Goal: Check status: Check status

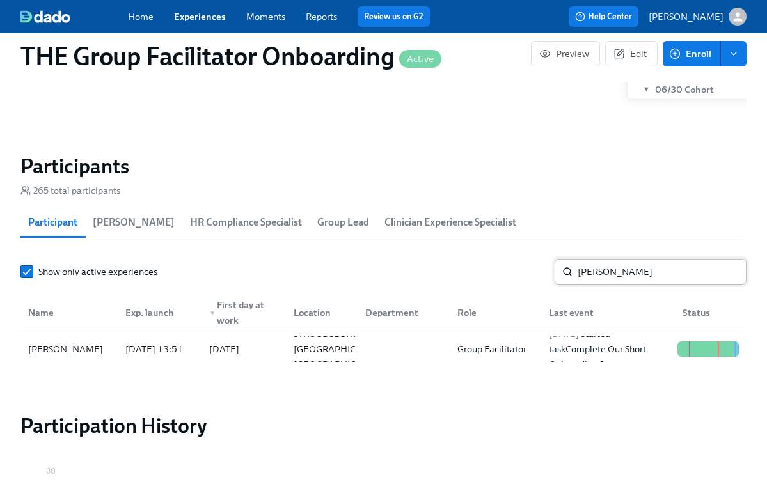
scroll to position [0, 18930]
click at [633, 281] on input "Samantha Miller" at bounding box center [662, 272] width 169 height 26
paste input "Carmen Strachan"
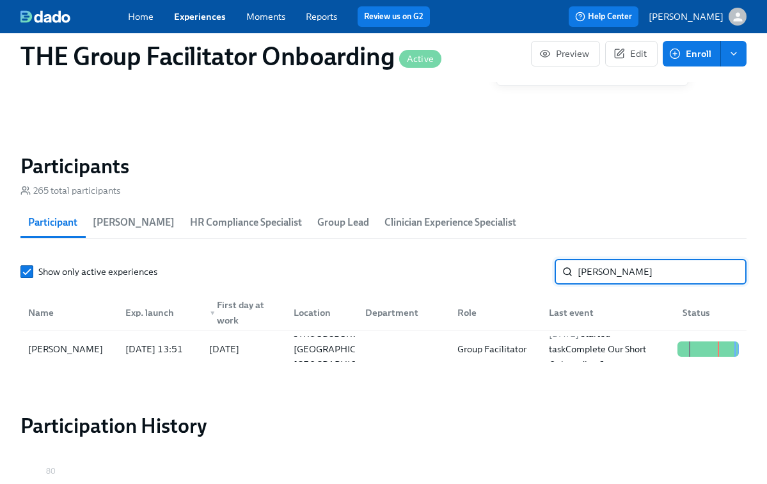
type input "Carmen Strachan"
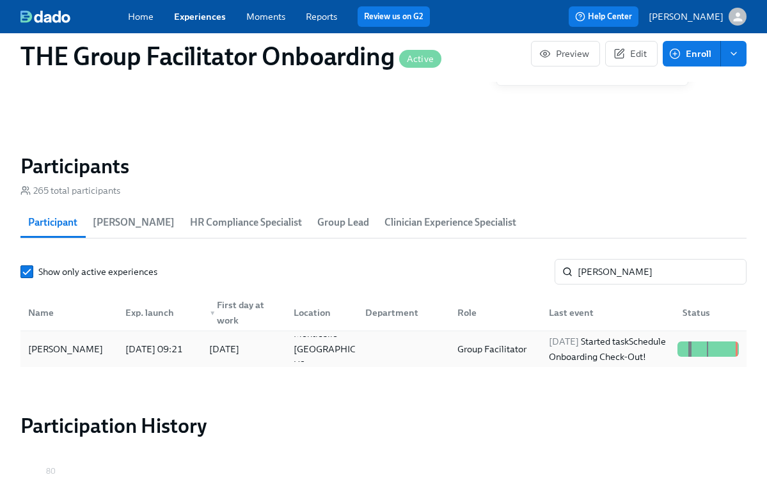
click at [569, 358] on div "2025/10/07 Started task Schedule Onboarding Check-Out!" at bounding box center [608, 349] width 129 height 31
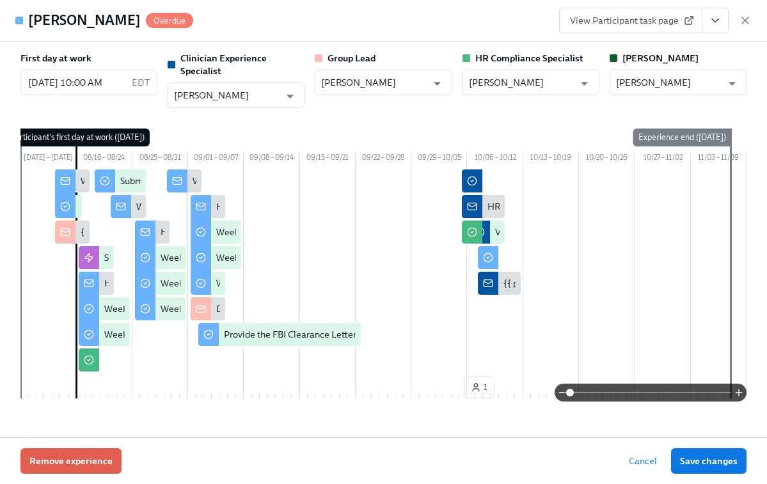
click at [716, 26] on icon "View task page" at bounding box center [715, 20] width 13 height 13
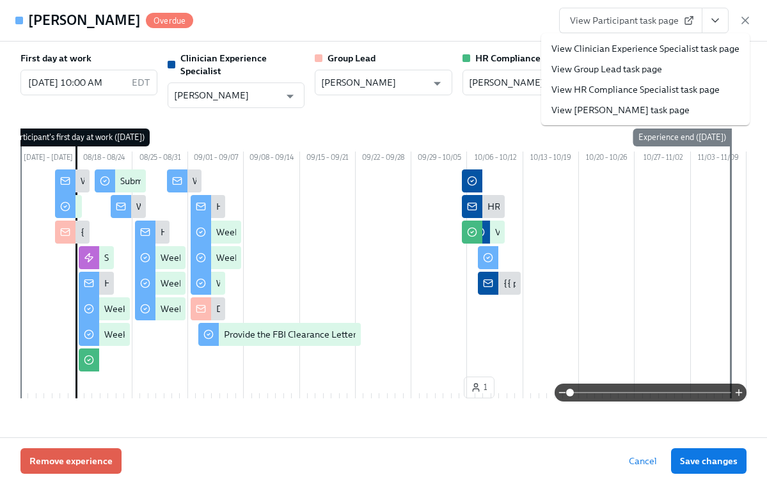
click at [627, 45] on link "View Clinician Experience Specialist task page" at bounding box center [645, 48] width 188 height 13
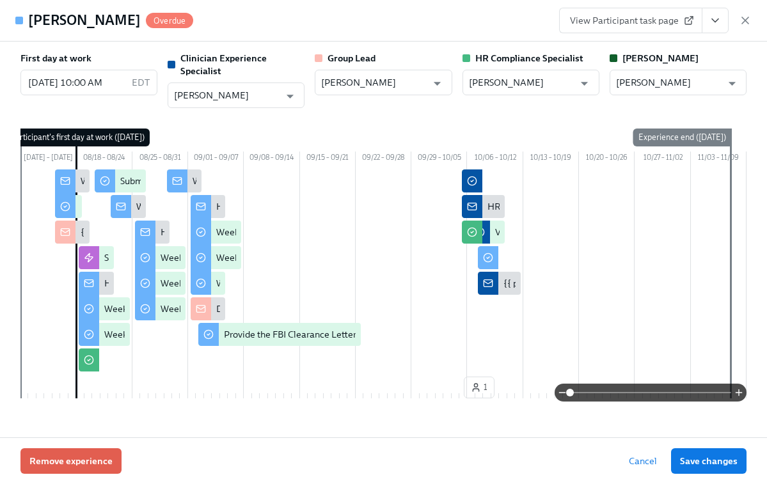
click at [716, 22] on icon "View task page" at bounding box center [715, 20] width 6 height 3
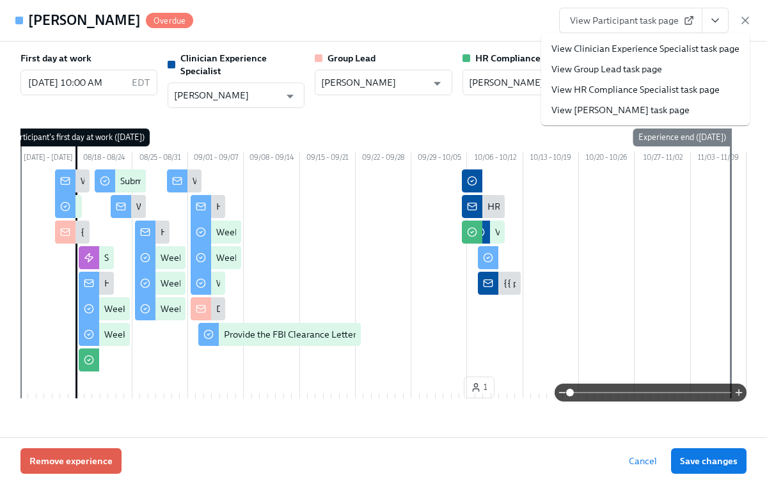
click at [624, 22] on span "View Participant task page" at bounding box center [631, 20] width 122 height 13
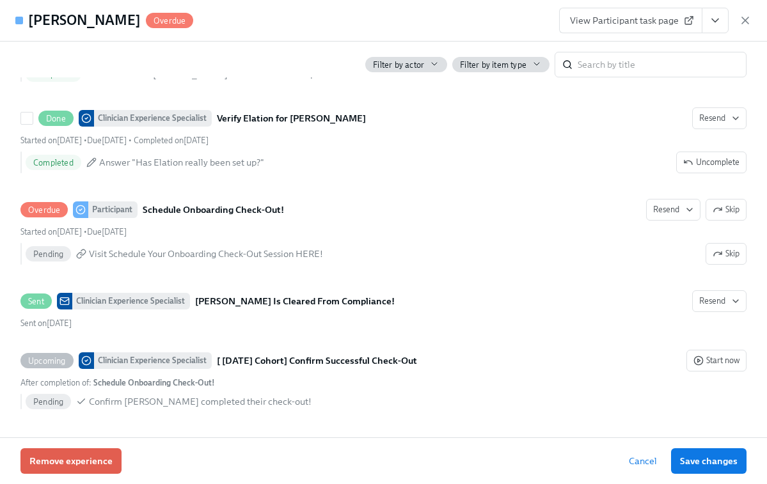
scroll to position [3170, 0]
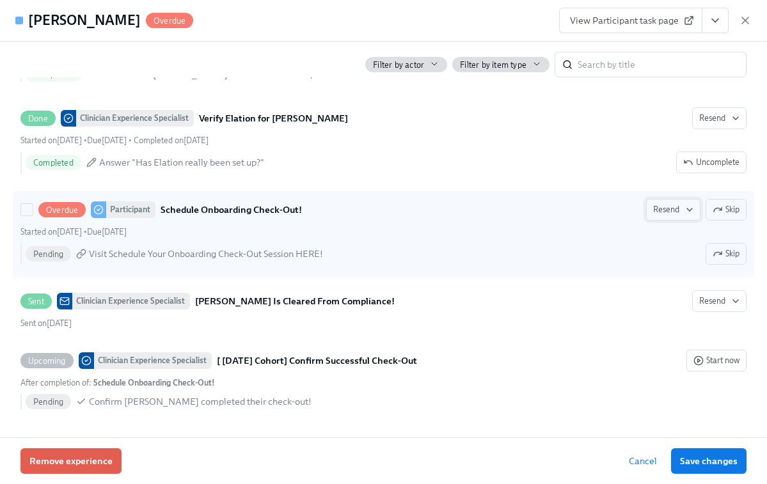
click at [692, 210] on icon "button" at bounding box center [689, 210] width 10 height 10
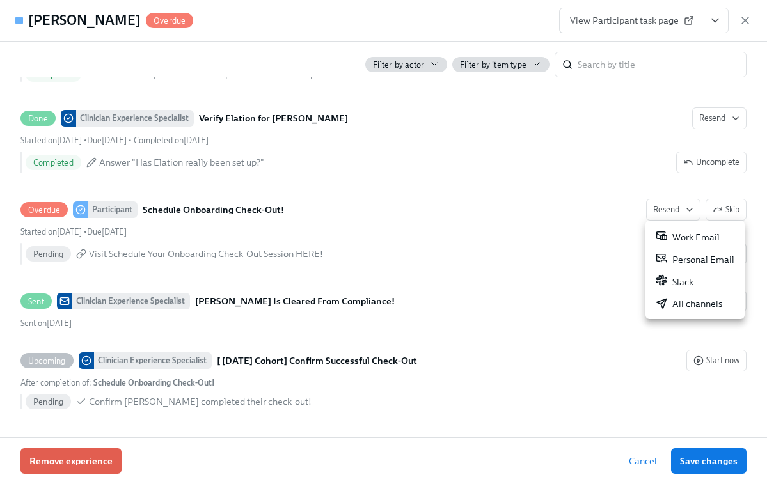
click at [676, 306] on div "All channels" at bounding box center [689, 303] width 67 height 13
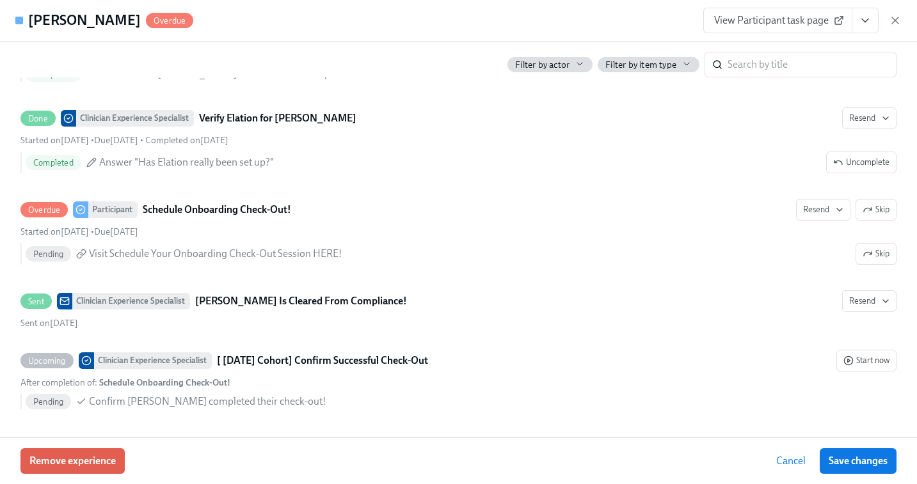
scroll to position [3161, 0]
click at [766, 22] on icon "button" at bounding box center [895, 20] width 13 height 13
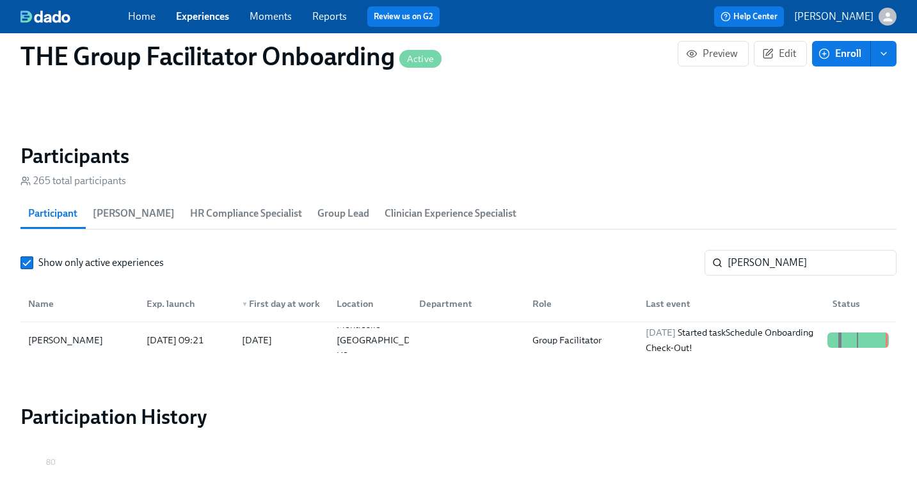
click at [211, 20] on link "Experiences" at bounding box center [202, 16] width 53 height 12
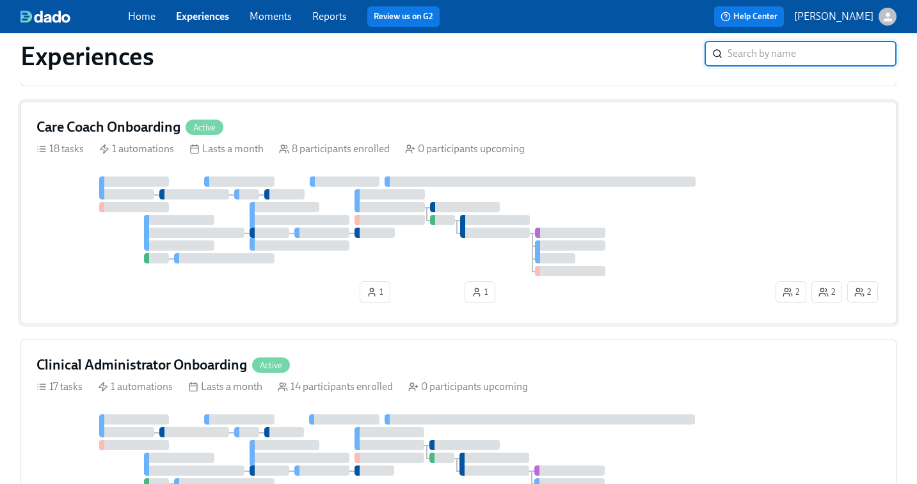
scroll to position [572, 0]
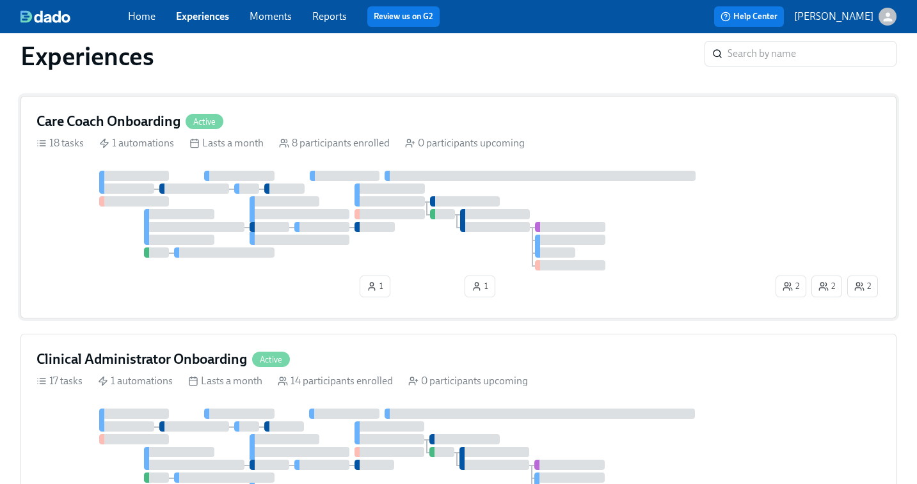
click at [660, 210] on div at bounding box center [404, 221] width 736 height 100
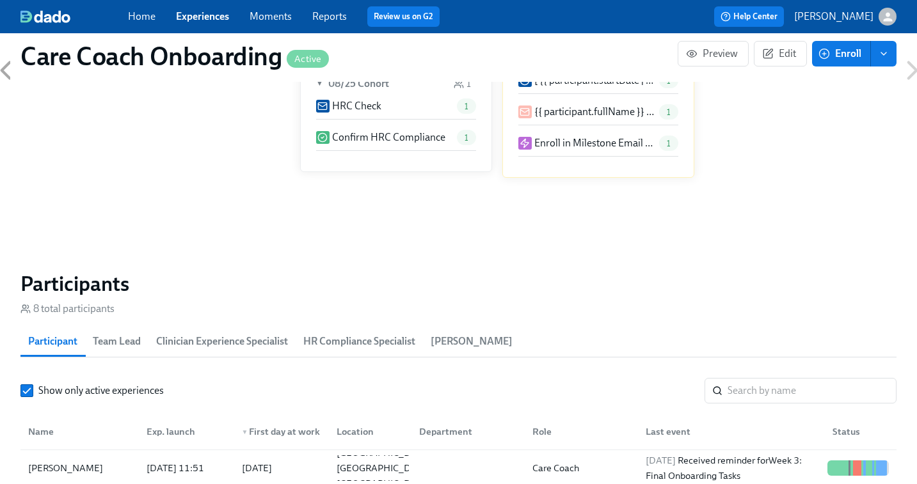
scroll to position [908, 0]
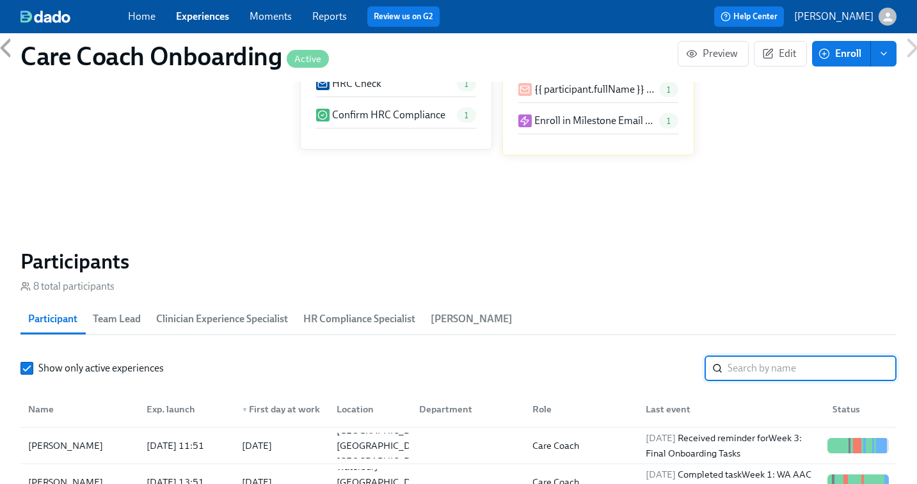
click at [738, 368] on input "search" at bounding box center [811, 369] width 169 height 26
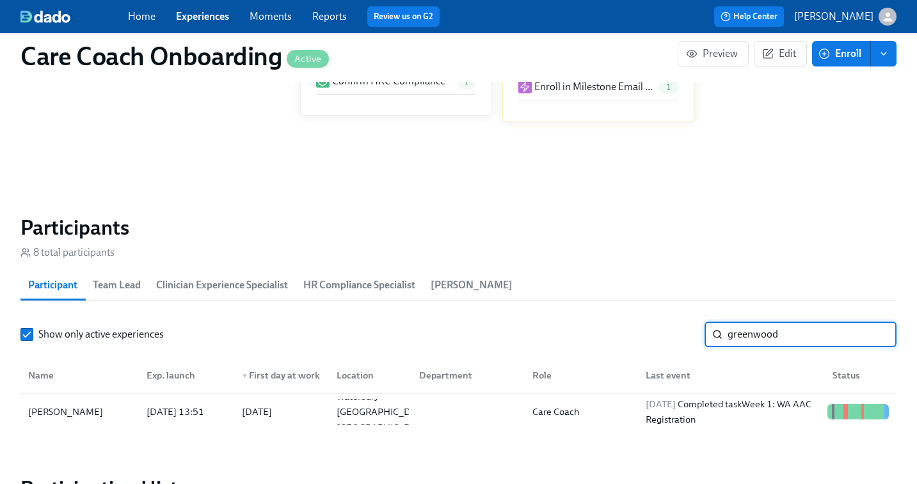
scroll to position [963, 0]
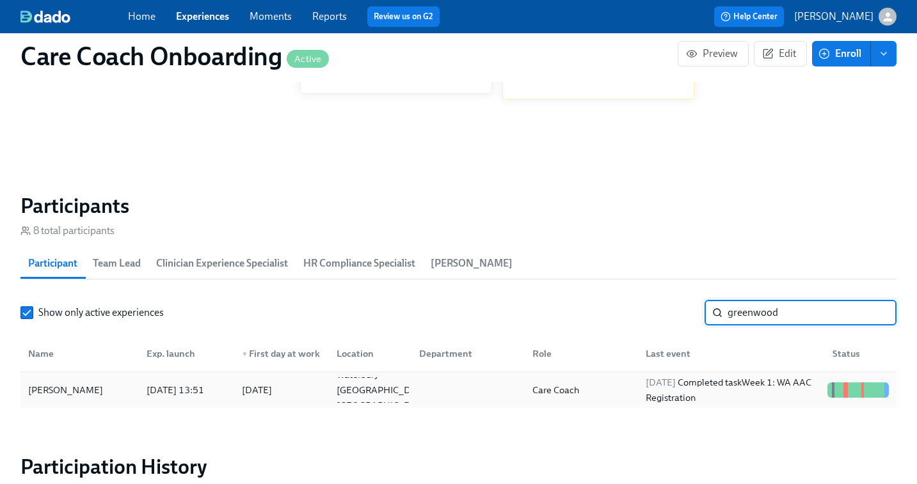
type input "greenwood"
click at [628, 383] on div "Care Coach" at bounding box center [578, 390] width 113 height 26
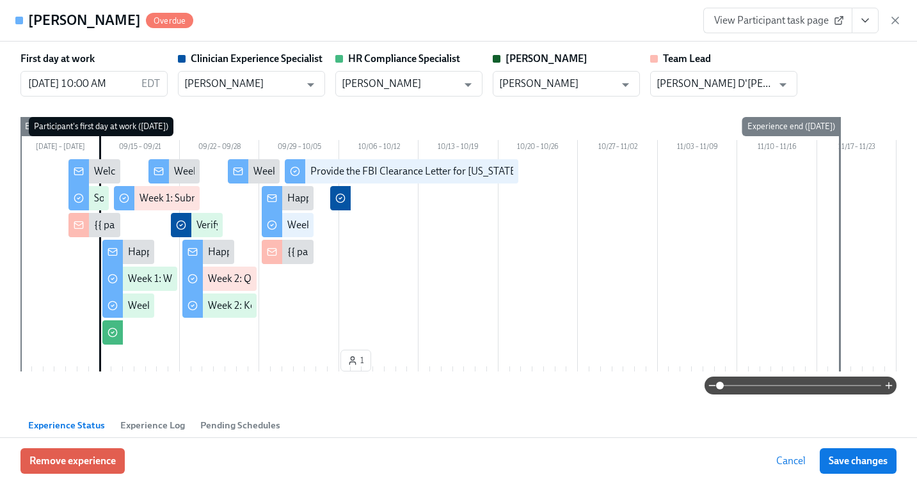
click at [766, 12] on link "View Participant task page" at bounding box center [777, 21] width 149 height 26
click at [766, 19] on icon "button" at bounding box center [895, 20] width 13 height 13
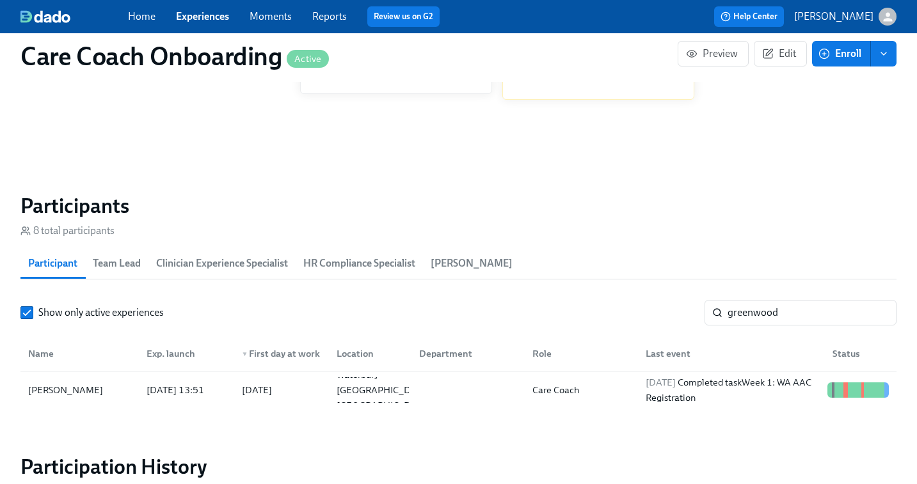
click at [196, 18] on link "Experiences" at bounding box center [202, 16] width 53 height 12
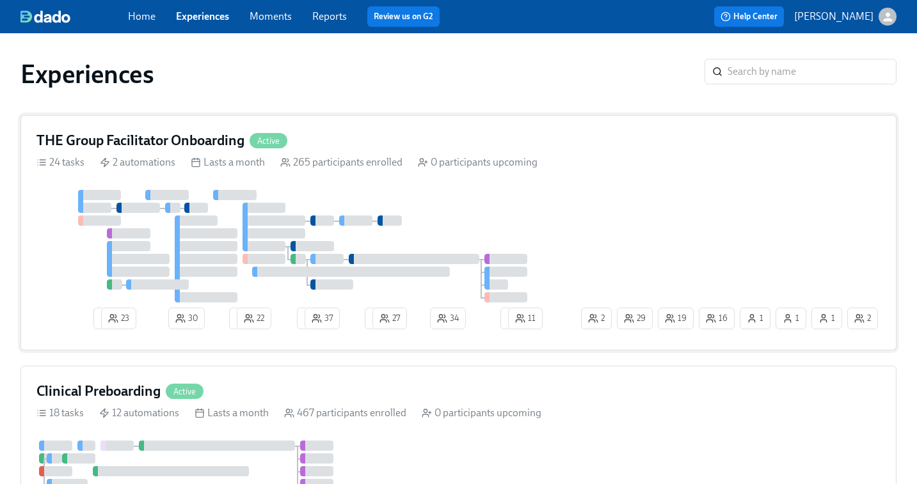
click at [489, 193] on div at bounding box center [307, 246] width 542 height 113
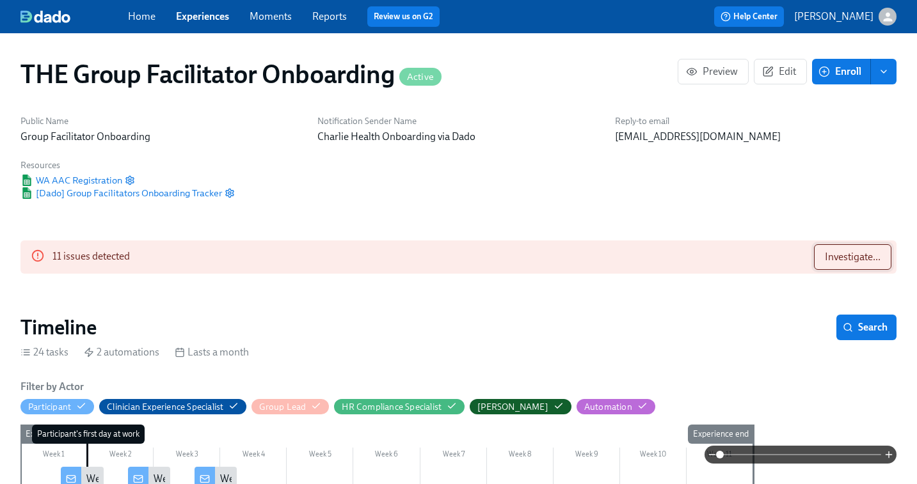
click at [766, 258] on span "Investigate..." at bounding box center [853, 257] width 56 height 13
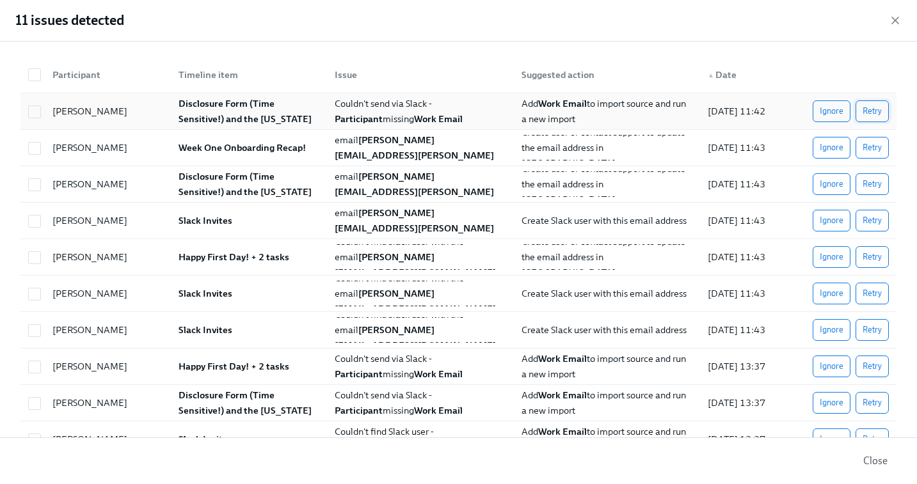
click at [766, 113] on span "Retry" at bounding box center [871, 111] width 19 height 13
click at [766, 147] on span "Retry" at bounding box center [871, 147] width 19 height 13
click at [766, 182] on span "Retry" at bounding box center [871, 184] width 19 height 13
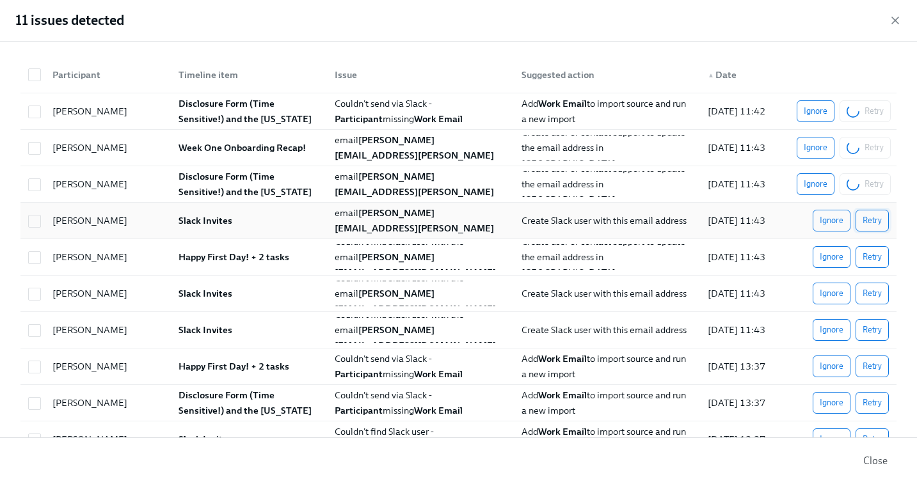
click at [766, 219] on span "Retry" at bounding box center [871, 220] width 19 height 13
click at [766, 254] on span "Retry" at bounding box center [871, 257] width 19 height 13
click at [766, 297] on span "Retry" at bounding box center [871, 293] width 19 height 13
click at [766, 334] on span "Retry" at bounding box center [871, 330] width 19 height 13
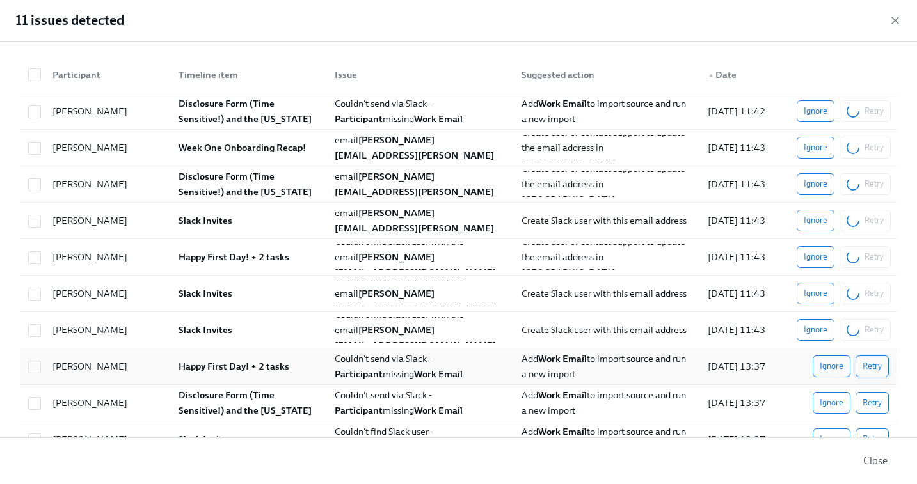
click at [766, 376] on button "Retry" at bounding box center [871, 367] width 33 height 22
click at [766, 404] on span "Retry" at bounding box center [871, 403] width 19 height 13
click at [766, 433] on span "Retry" at bounding box center [871, 439] width 19 height 13
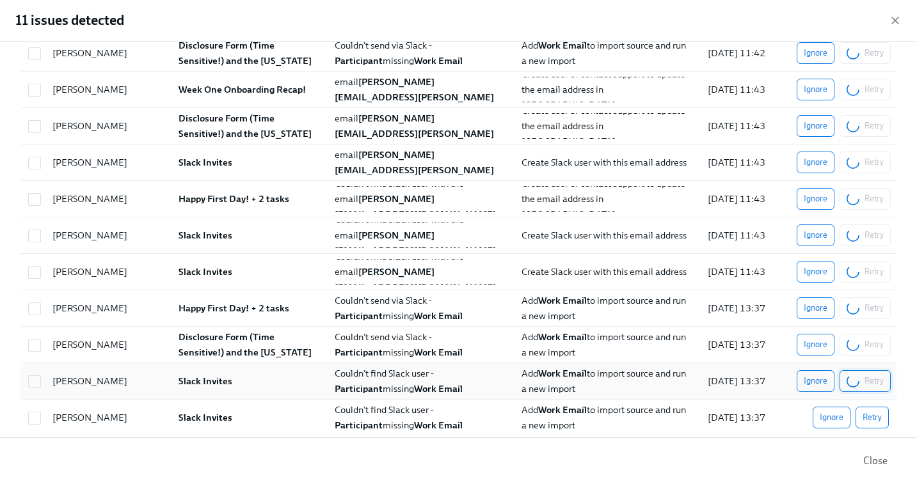
scroll to position [72, 0]
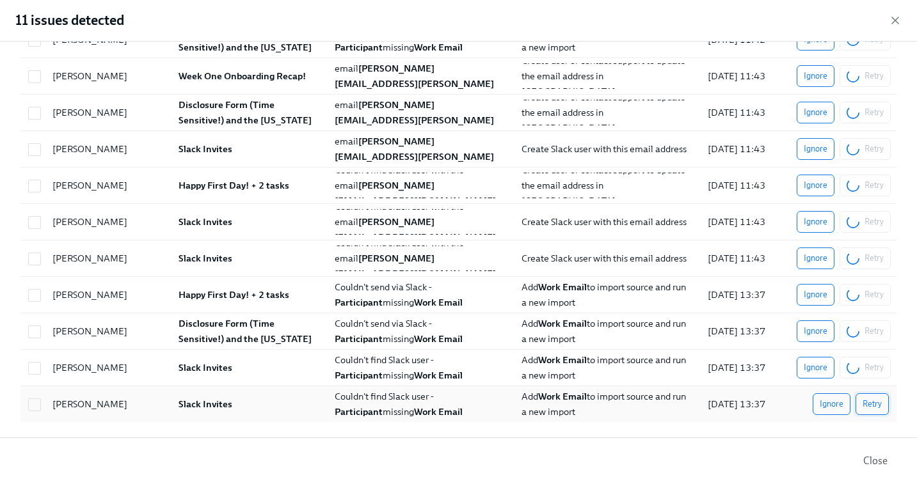
click at [766, 413] on button "Retry" at bounding box center [871, 404] width 33 height 22
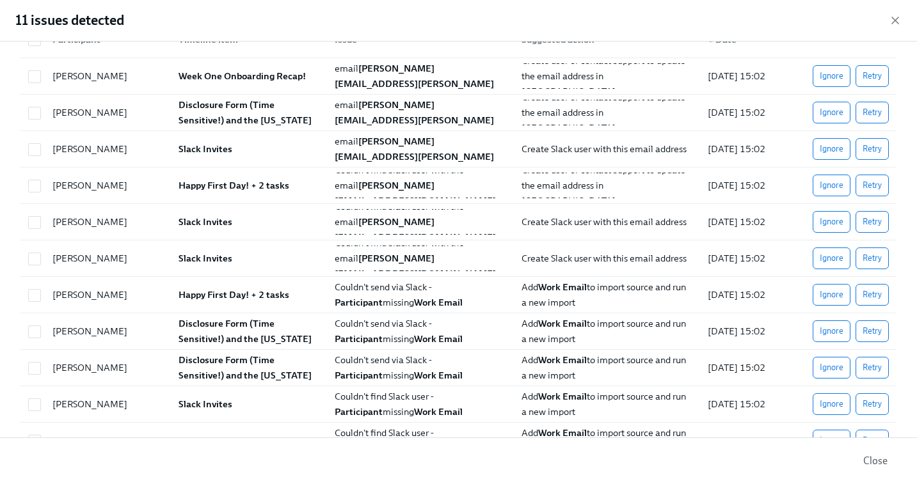
scroll to position [0, 0]
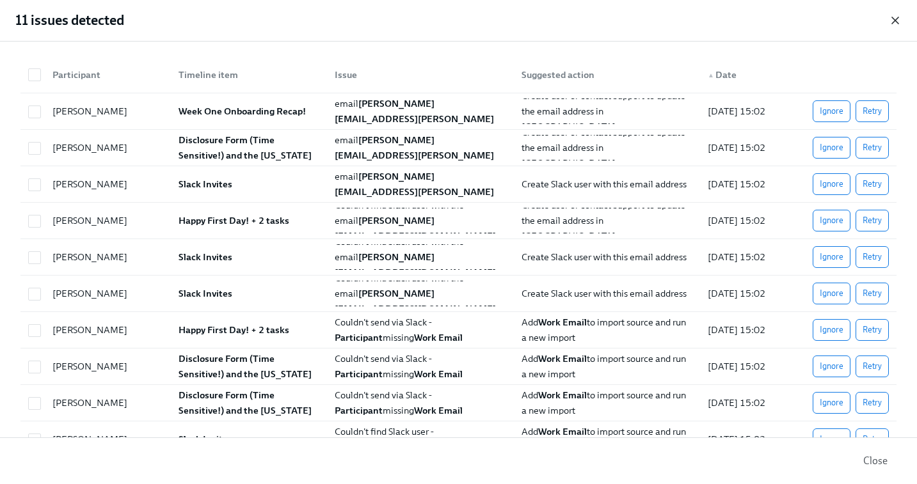
click at [766, 20] on icon "button" at bounding box center [895, 20] width 13 height 13
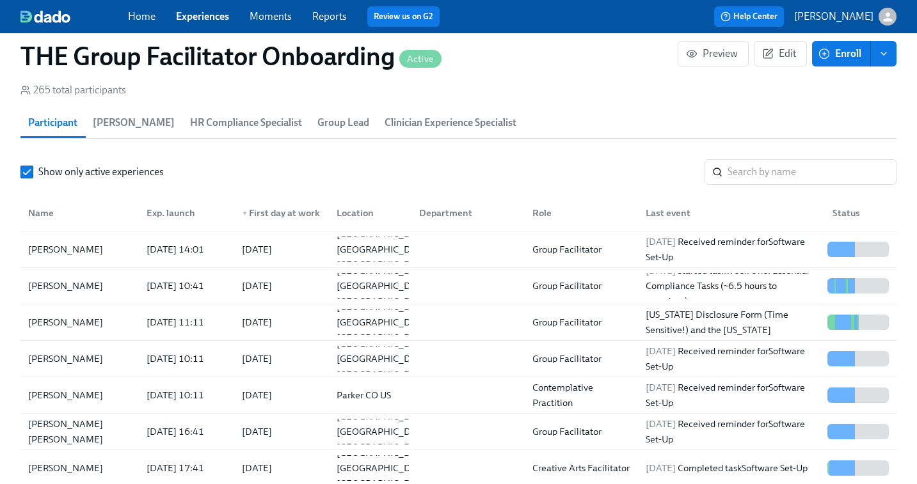
scroll to position [1155, 0]
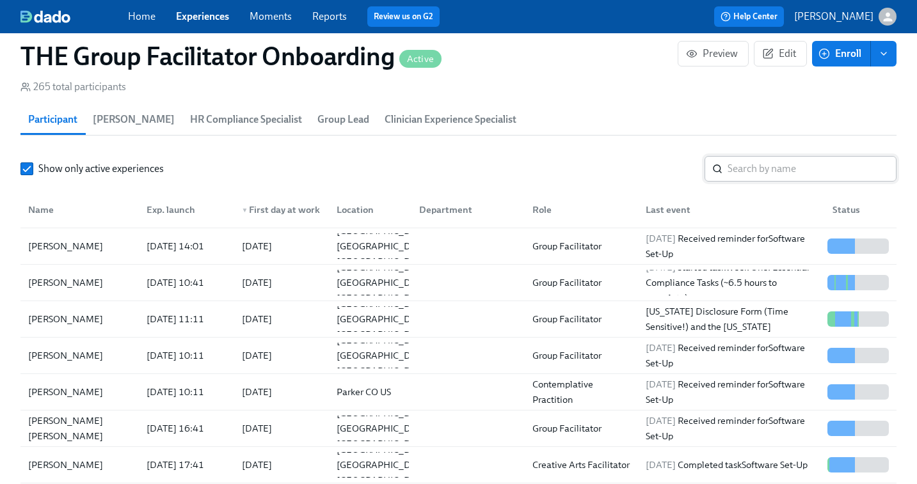
click at [766, 169] on input "search" at bounding box center [811, 169] width 169 height 26
paste input "Katherine Marchese"
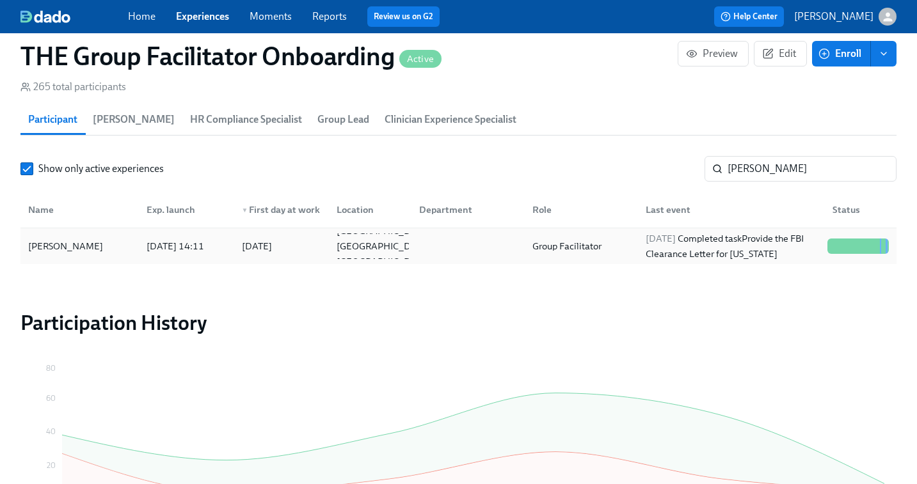
click at [716, 246] on div "2025/10/04 Completed task Provide the FBI Clearance Letter for Pennsylvania" at bounding box center [731, 246] width 182 height 31
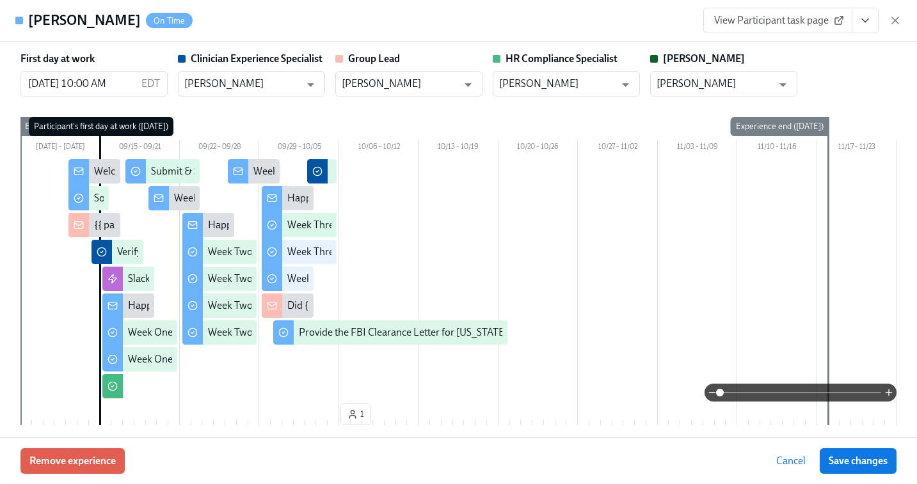
click at [766, 26] on span "View Participant task page" at bounding box center [777, 20] width 127 height 13
click at [766, 19] on icon "View task page" at bounding box center [864, 20] width 13 height 13
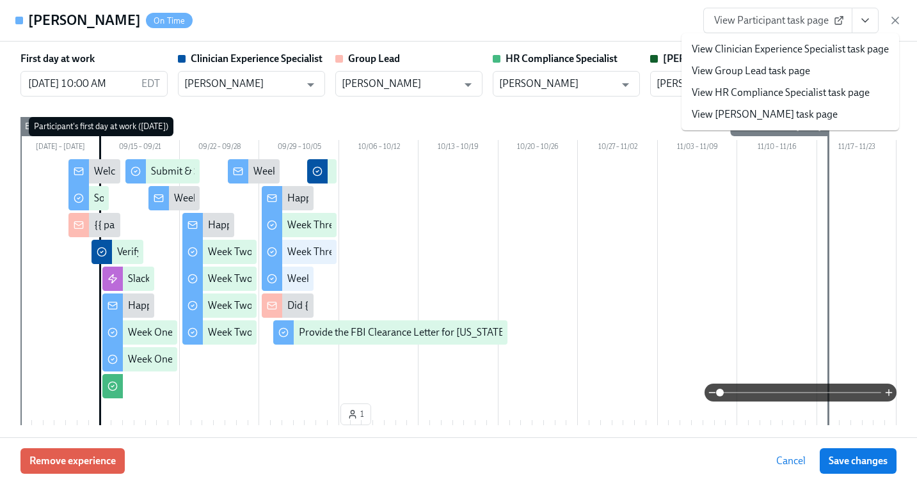
click at [759, 94] on link "View HR Compliance Specialist task page" at bounding box center [781, 93] width 178 height 14
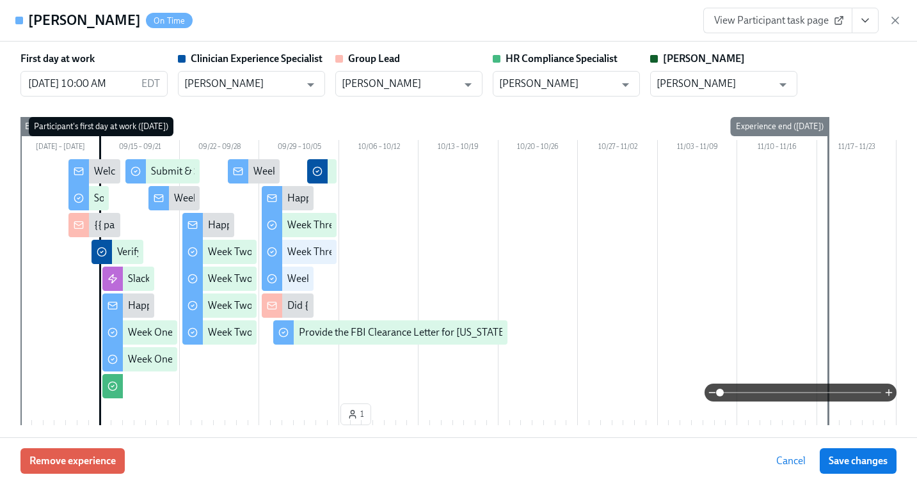
click at [766, 26] on span "View Participant task page" at bounding box center [777, 20] width 127 height 13
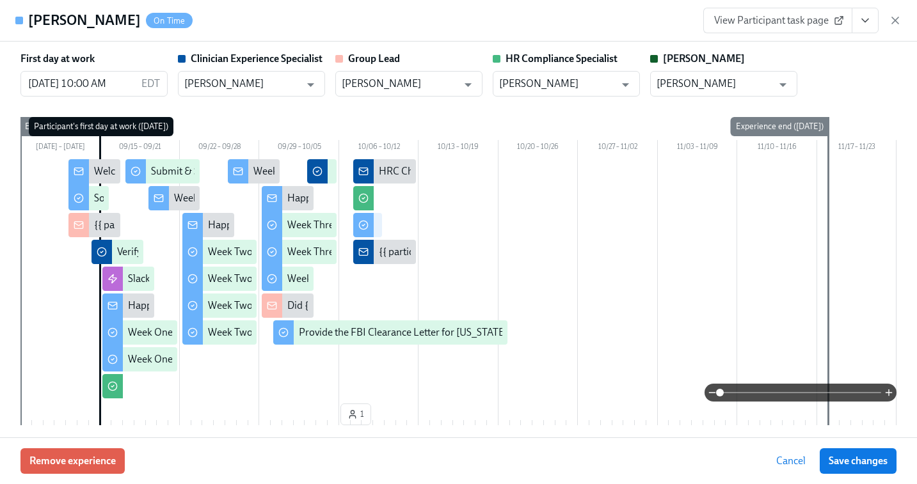
click at [766, 28] on link "View Participant task page" at bounding box center [777, 21] width 149 height 26
click at [766, 17] on icon "button" at bounding box center [895, 20] width 13 height 13
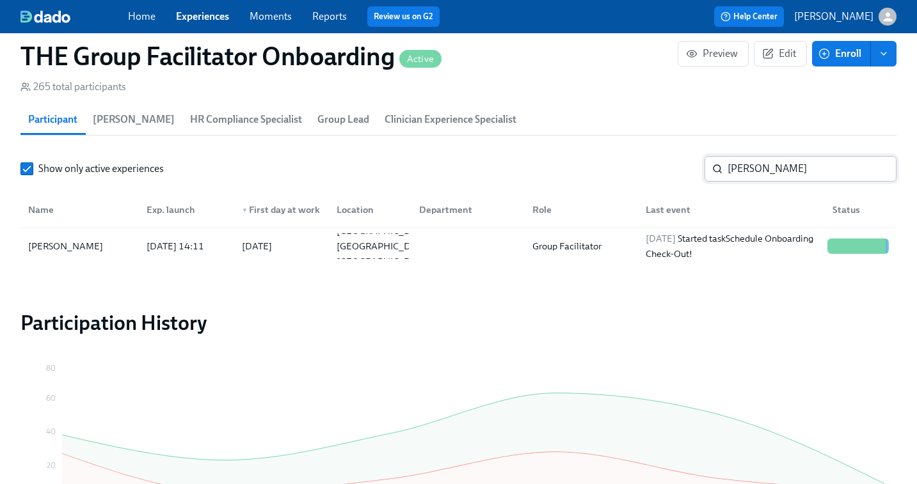
click at [763, 163] on input "Katherine Marchese" at bounding box center [811, 169] width 169 height 26
paste input "Jasmine Greenhou"
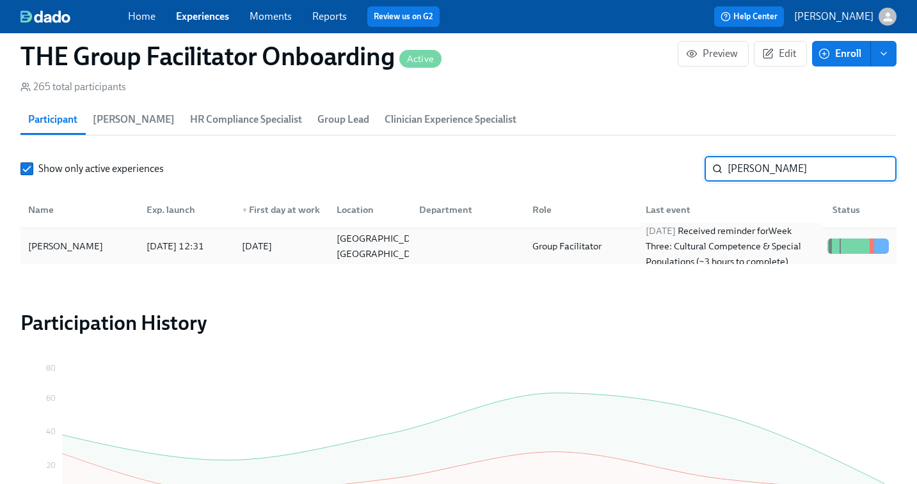
click at [687, 248] on div "2025/10/03 Received reminder for Week Three: Cultural Competence & Special Popu…" at bounding box center [731, 246] width 182 height 46
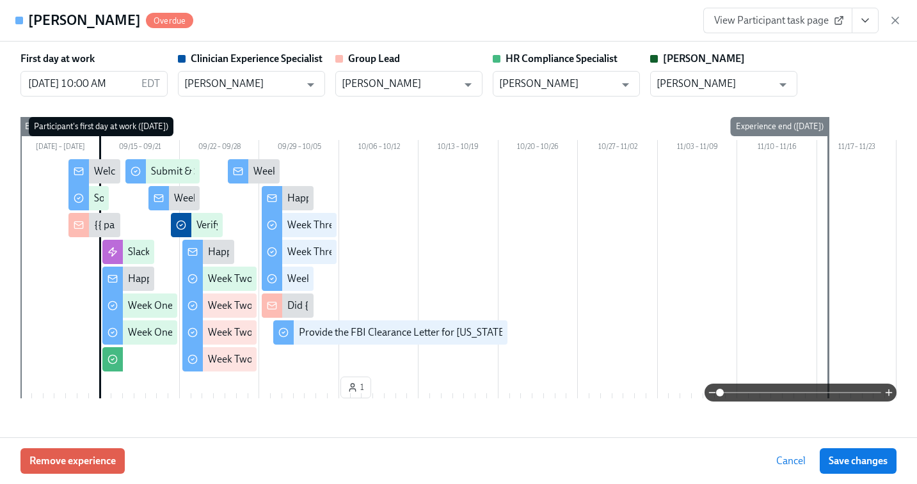
click at [766, 19] on span "View Participant task page" at bounding box center [777, 20] width 127 height 13
click at [766, 15] on icon "button" at bounding box center [895, 20] width 13 height 13
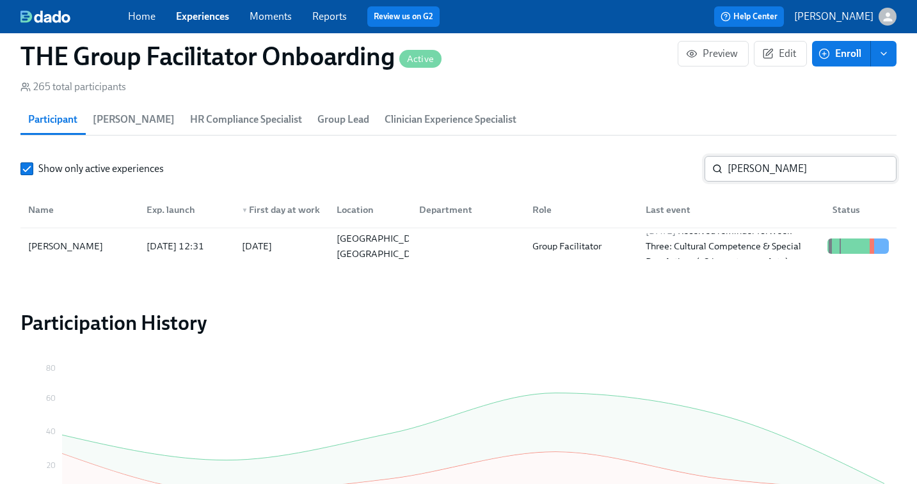
click at [759, 170] on input "Jasmine Greenhouse" at bounding box center [811, 169] width 169 height 26
paste input "Tericka Jackson"
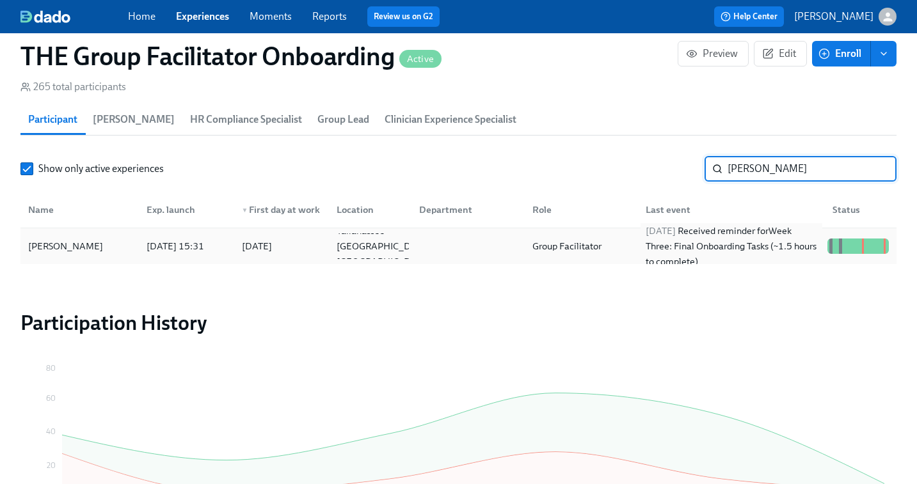
click at [744, 237] on div "2025/10/01 Received reminder for Week Three: Final Onboarding Tasks (~1.5 hours…" at bounding box center [731, 246] width 182 height 46
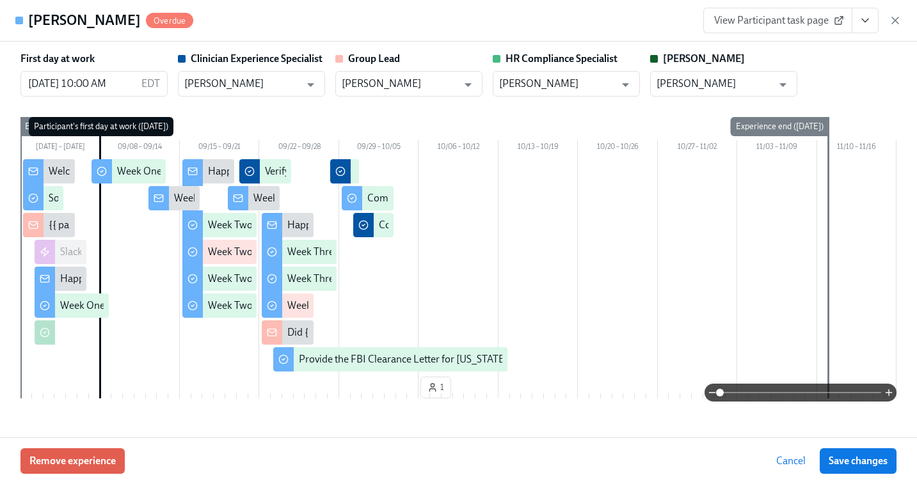
click at [766, 19] on span "View Participant task page" at bounding box center [777, 20] width 127 height 13
click at [766, 24] on icon "View task page" at bounding box center [864, 20] width 13 height 13
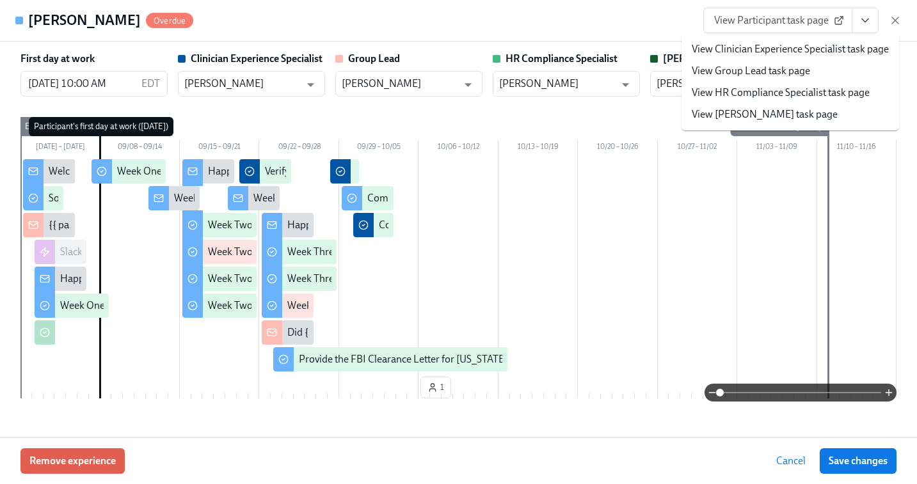
click at [722, 89] on link "View HR Compliance Specialist task page" at bounding box center [781, 93] width 178 height 14
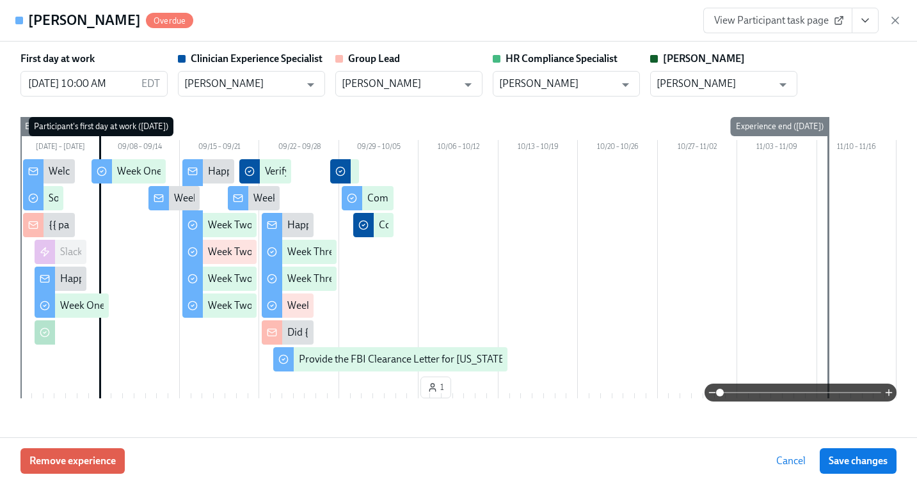
click at [766, 24] on icon "View task page" at bounding box center [864, 20] width 13 height 13
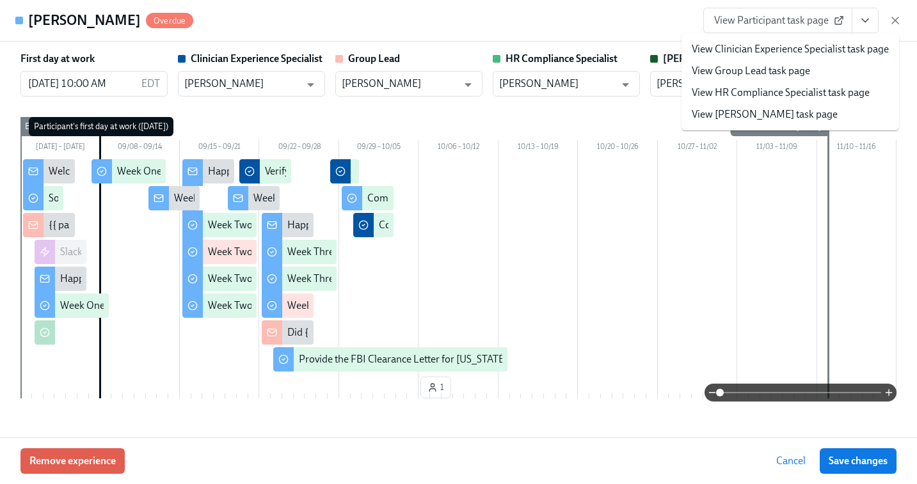
click at [766, 95] on link "View HR Compliance Specialist task page" at bounding box center [781, 93] width 178 height 14
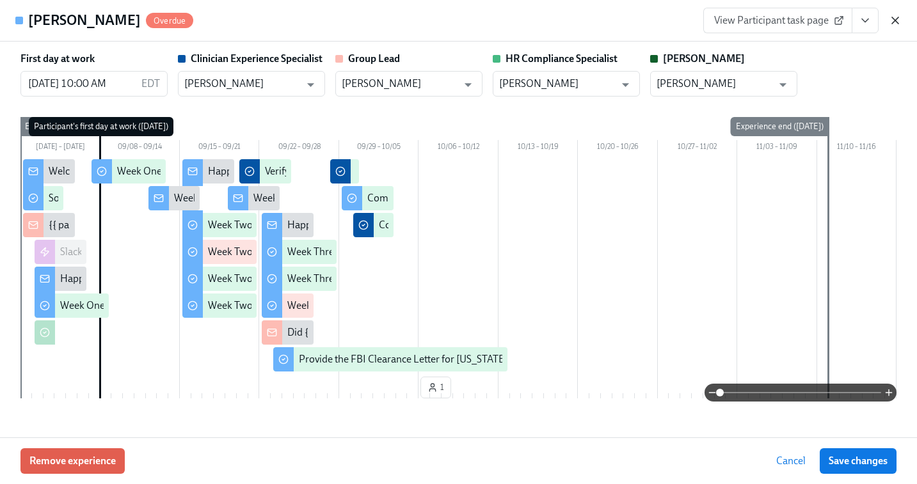
click at [766, 17] on icon "button" at bounding box center [895, 20] width 13 height 13
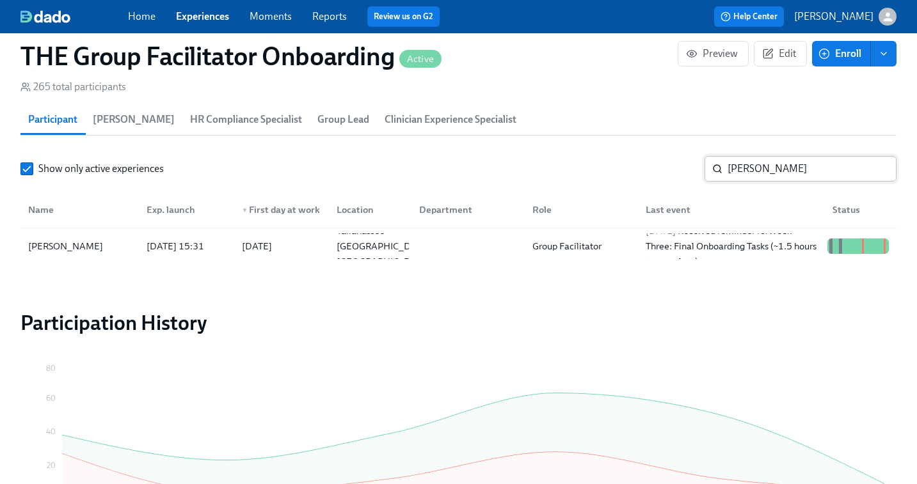
click at [766, 168] on input "Tericka Jackson" at bounding box center [811, 169] width 169 height 26
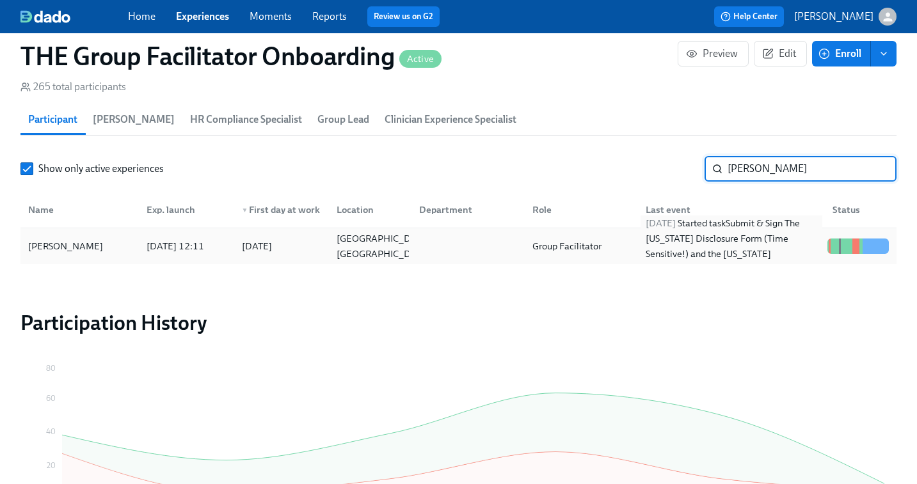
click at [728, 256] on div "2025/10/07 Started task Submit & Sign The Utah Disclosure Form (Time Sensitive!…" at bounding box center [731, 246] width 182 height 61
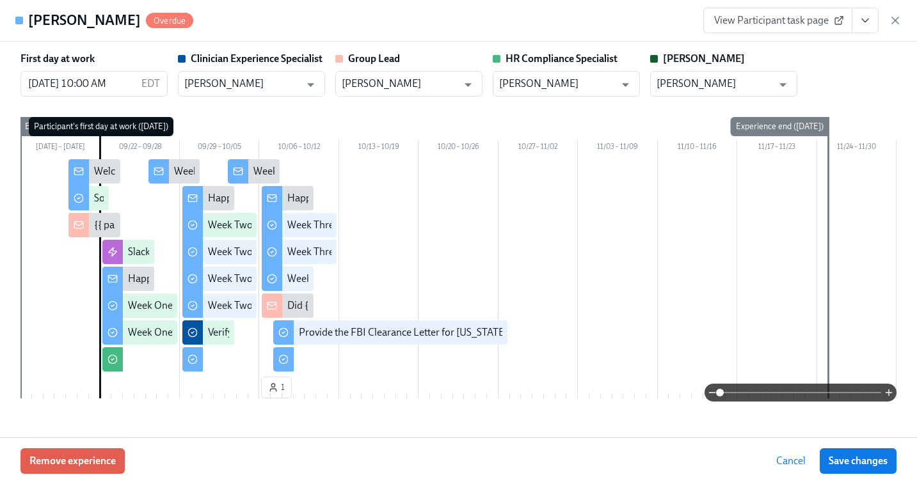
click at [766, 15] on span "View Participant task page" at bounding box center [777, 20] width 127 height 13
click at [766, 20] on icon "button" at bounding box center [895, 20] width 6 height 6
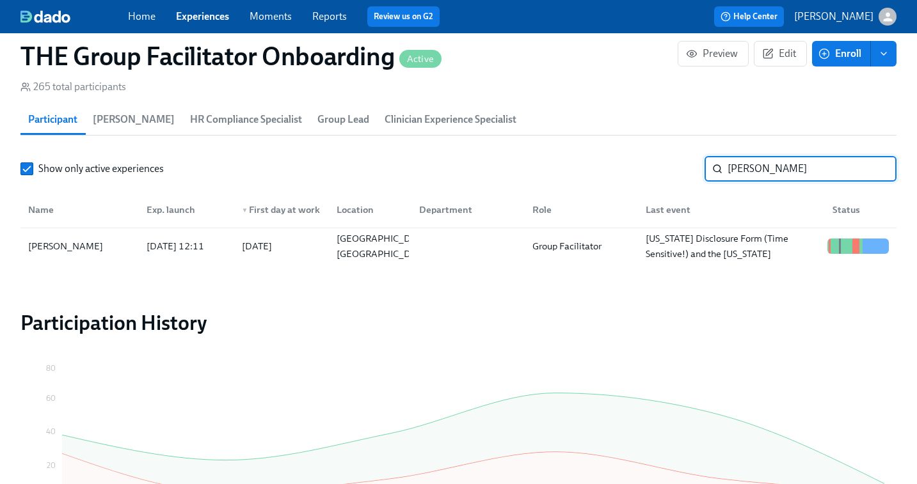
click at [764, 168] on input "nicole king" at bounding box center [811, 169] width 169 height 26
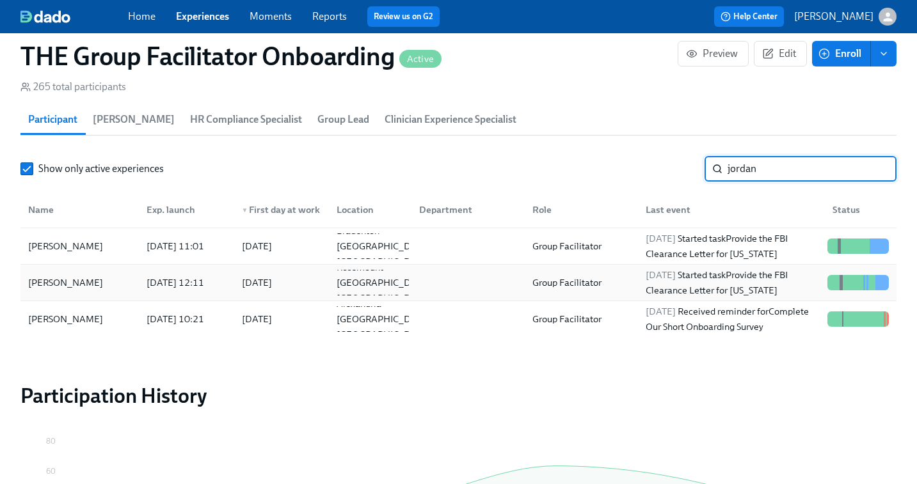
click at [509, 289] on div at bounding box center [465, 283] width 113 height 26
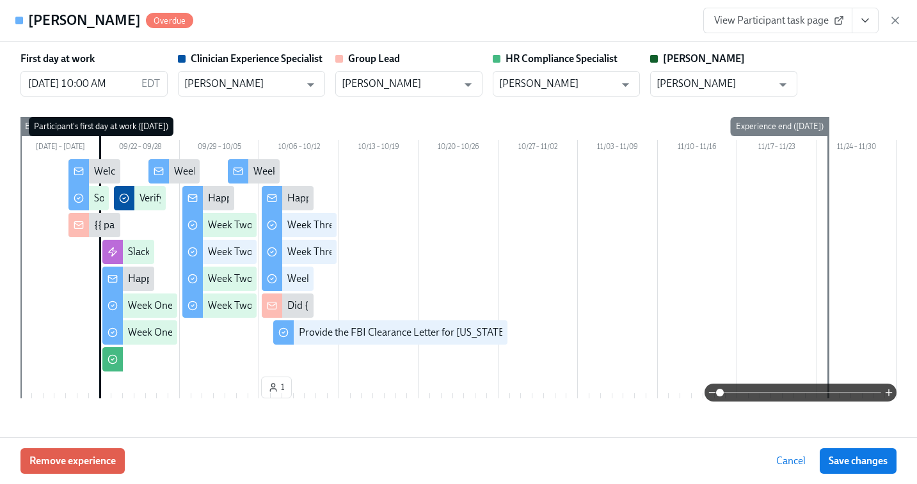
click at [766, 17] on span "View Participant task page" at bounding box center [777, 20] width 127 height 13
click at [766, 10] on div "View Participant task page" at bounding box center [802, 21] width 198 height 26
click at [766, 15] on icon "button" at bounding box center [895, 20] width 13 height 13
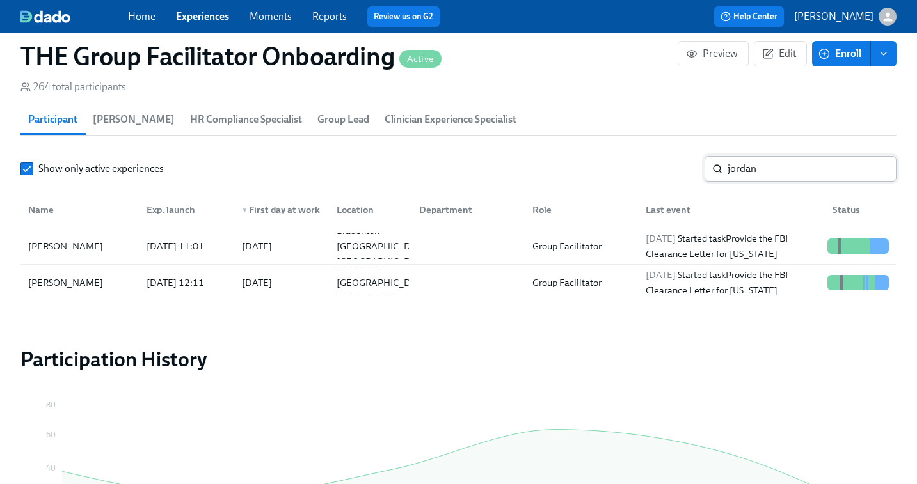
click at [764, 164] on input "jordan" at bounding box center [811, 169] width 169 height 26
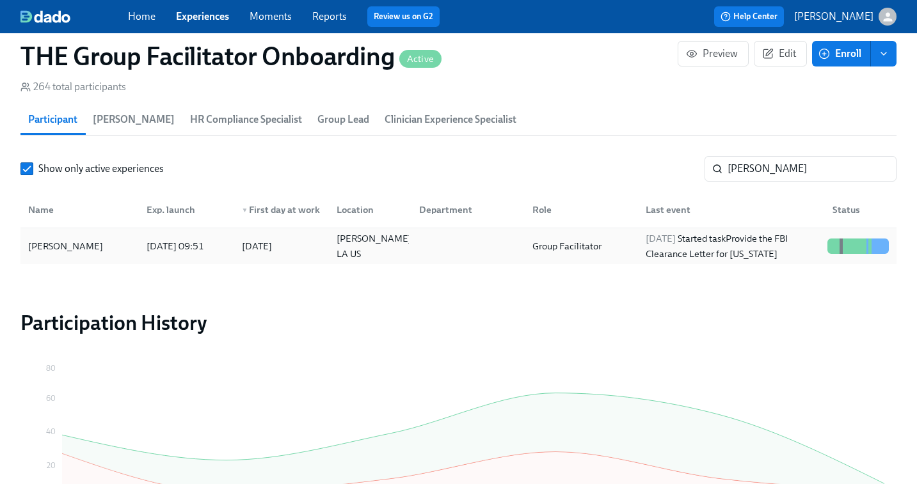
click at [748, 246] on div "2025/10/07 Started task Provide the FBI Clearance Letter for Pennsylvania" at bounding box center [731, 246] width 182 height 31
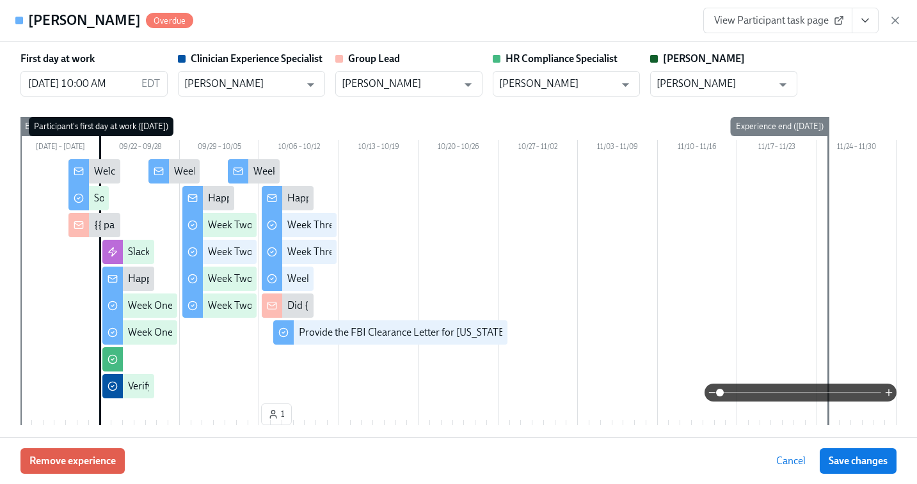
click at [766, 22] on span "View Participant task page" at bounding box center [777, 20] width 127 height 13
click at [766, 17] on icon "button" at bounding box center [895, 20] width 13 height 13
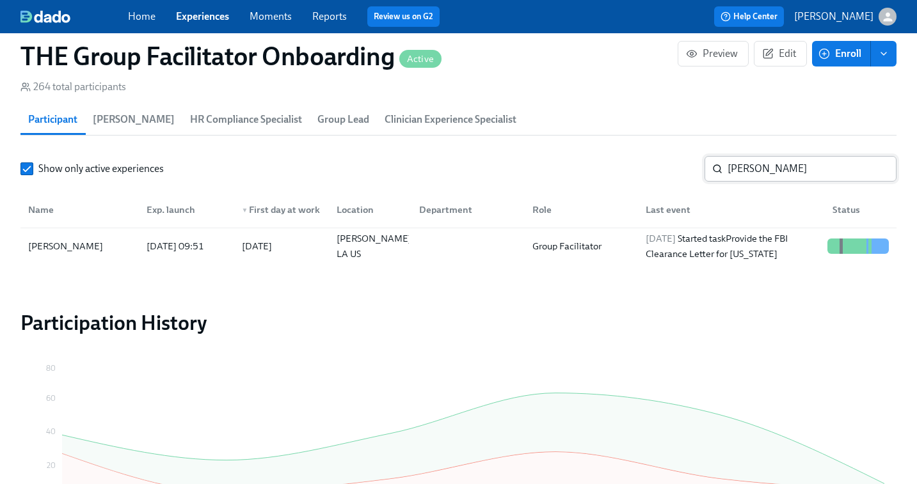
click at [766, 173] on input "emma phi" at bounding box center [811, 169] width 169 height 26
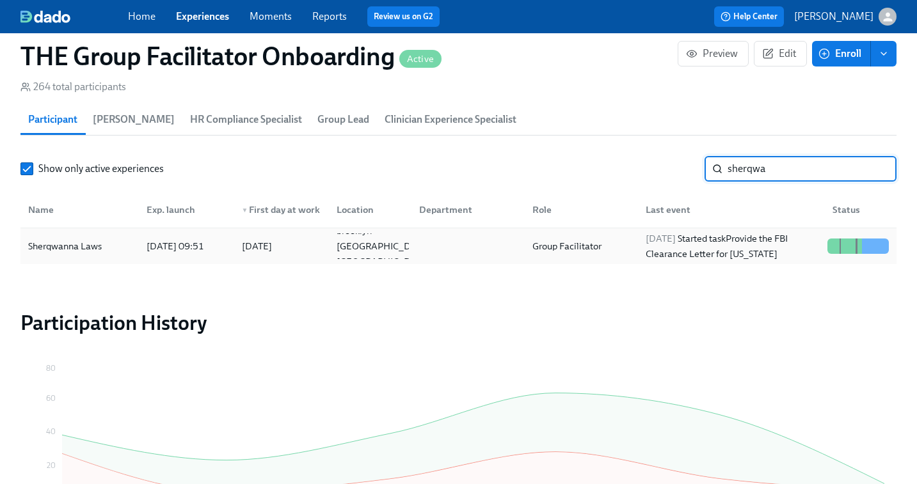
click at [761, 250] on div "2025/10/07 Started task Provide the FBI Clearance Letter for Pennsylvania" at bounding box center [731, 246] width 182 height 31
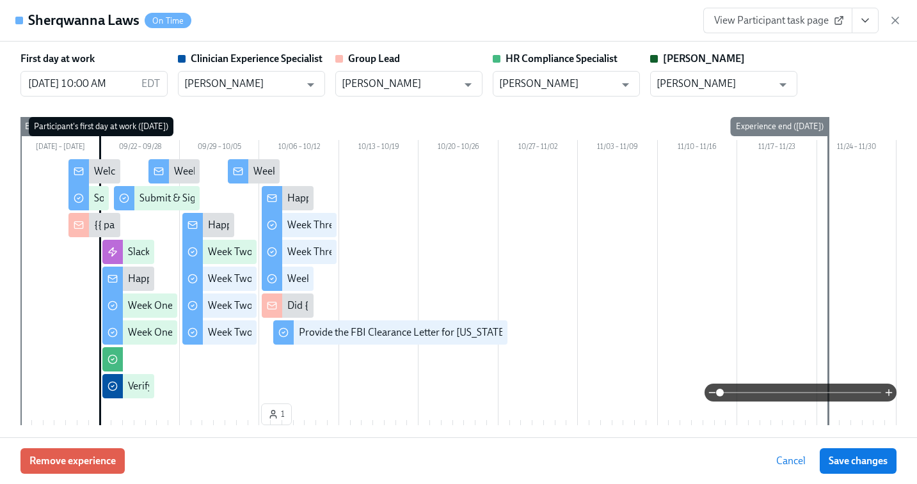
click at [766, 23] on span "View Participant task page" at bounding box center [777, 20] width 127 height 13
click at [766, 15] on icon "button" at bounding box center [895, 20] width 13 height 13
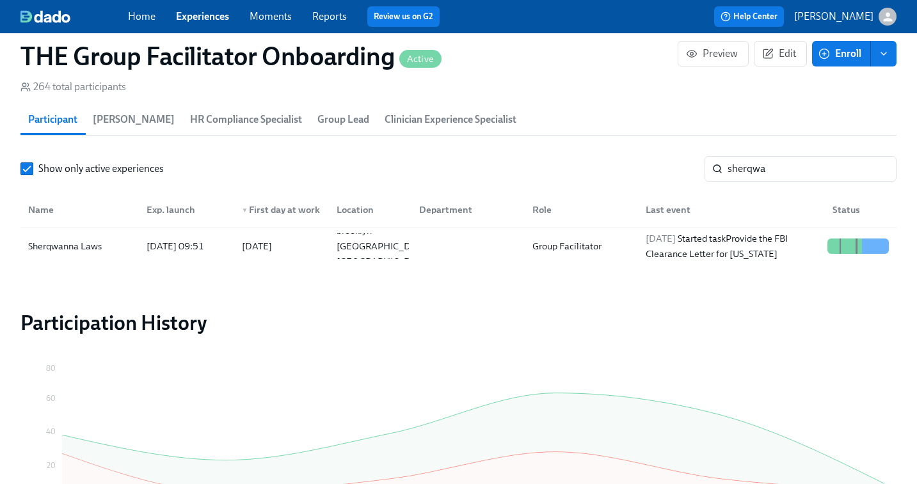
click at [766, 21] on div "button" at bounding box center [887, 17] width 18 height 18
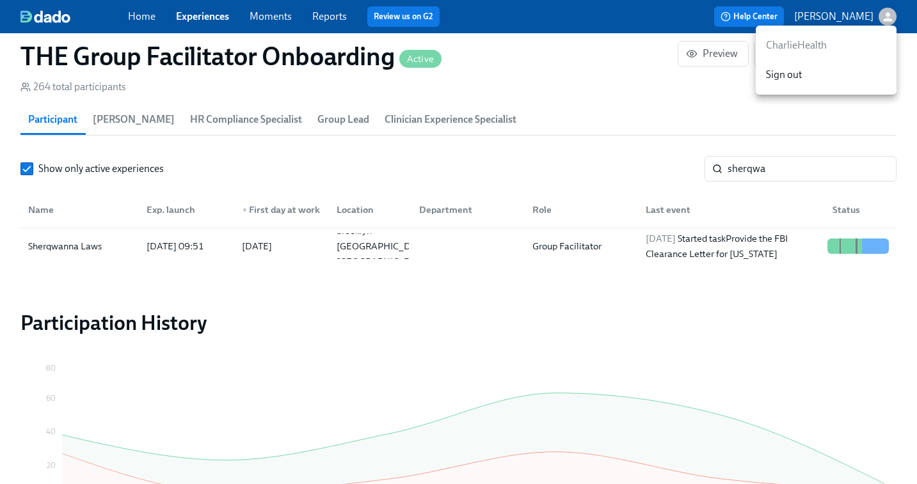
click at [766, 161] on div at bounding box center [458, 242] width 917 height 484
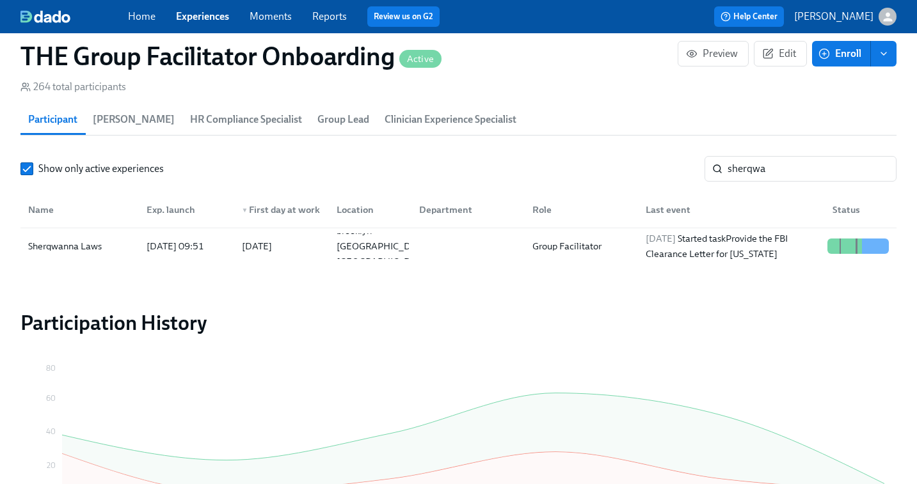
click at [766, 161] on div "CharlieHealth Sign out" at bounding box center [458, 242] width 917 height 484
click at [766, 172] on input "sherqwa" at bounding box center [811, 169] width 169 height 26
type input "l"
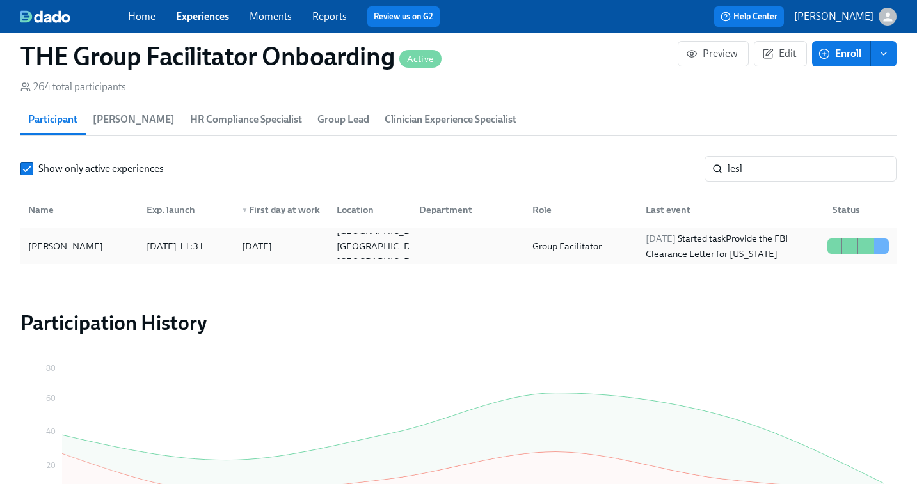
click at [713, 246] on div "2025/10/07 Started task Provide the FBI Clearance Letter for Pennsylvania" at bounding box center [731, 246] width 182 height 31
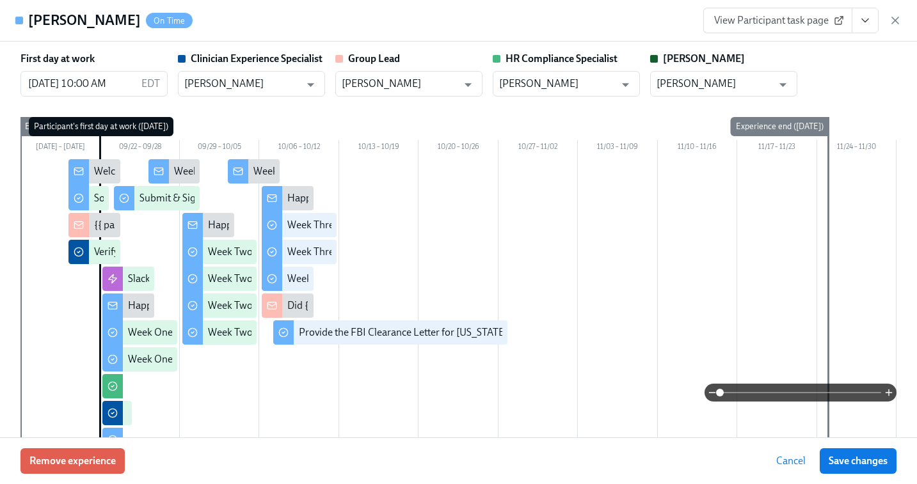
click at [766, 23] on span "View Participant task page" at bounding box center [777, 20] width 127 height 13
click at [766, 24] on icon "button" at bounding box center [895, 20] width 13 height 13
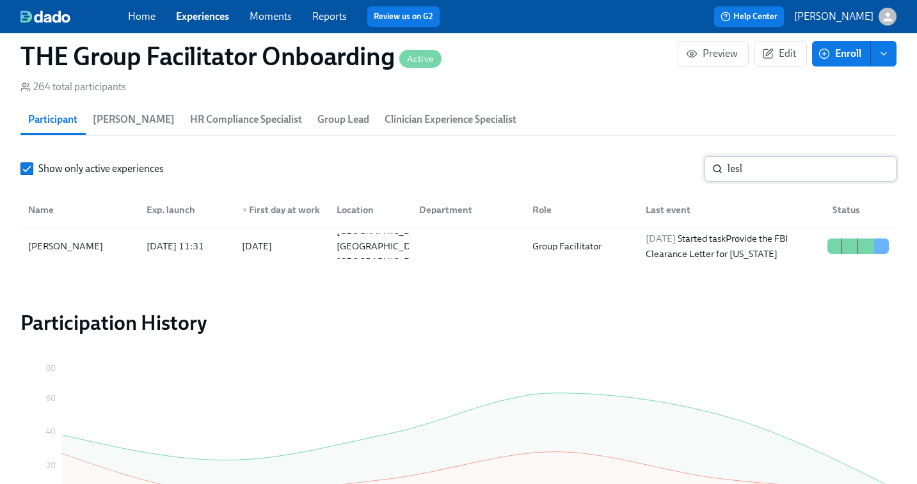
click at [741, 166] on input "lesl" at bounding box center [811, 169] width 169 height 26
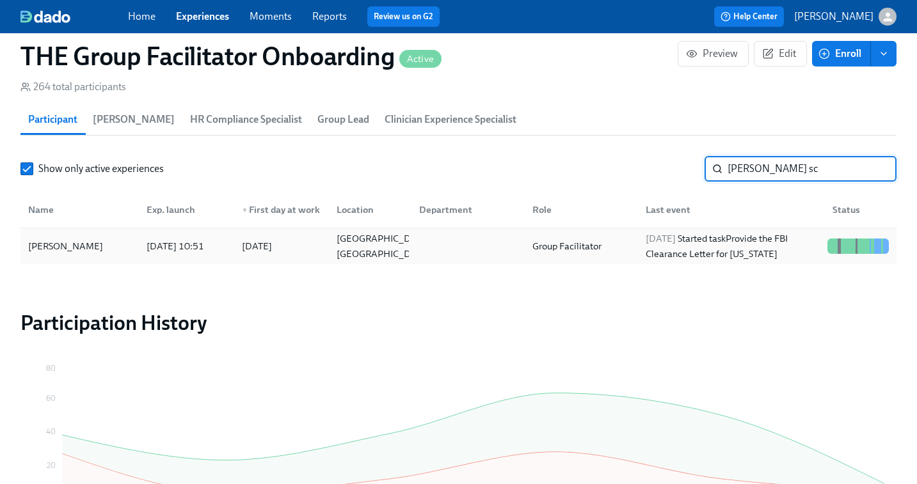
click at [676, 235] on span "2025/10/07" at bounding box center [660, 239] width 30 height 12
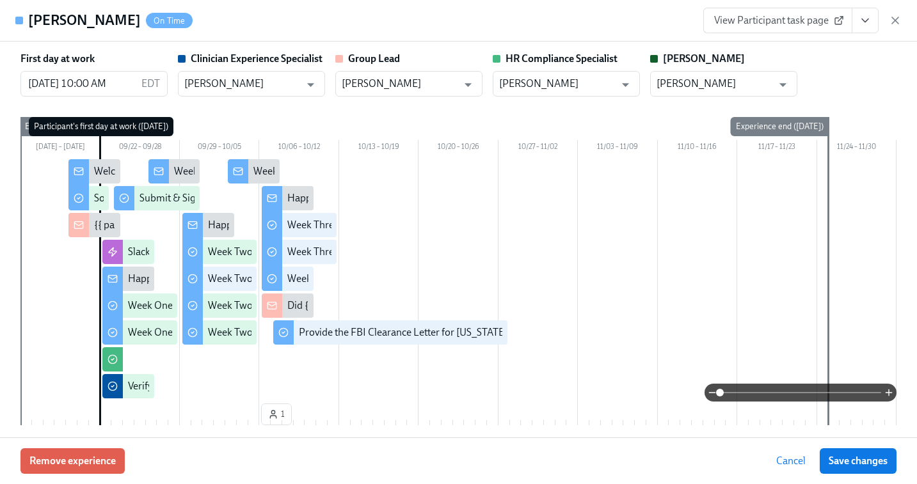
click at [766, 20] on span "View Participant task page" at bounding box center [777, 20] width 127 height 13
click at [766, 21] on icon "button" at bounding box center [895, 20] width 6 height 6
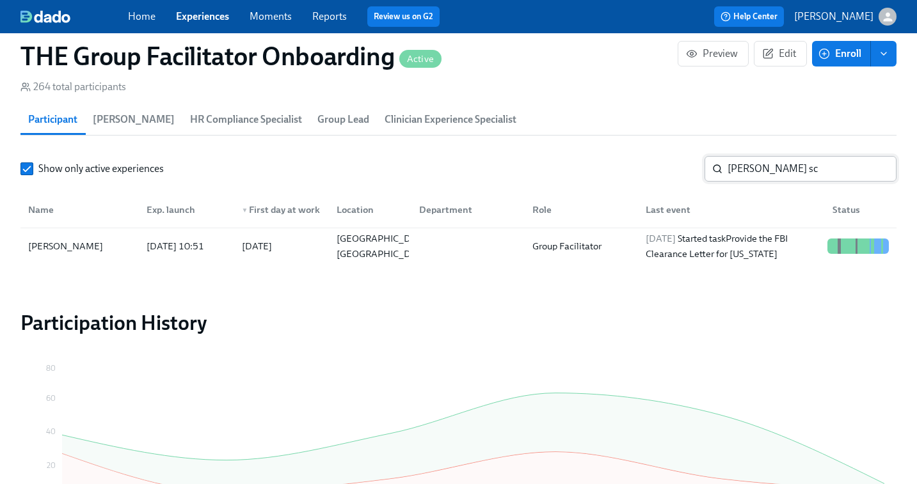
click at [765, 175] on input "reagan sc" at bounding box center [811, 169] width 169 height 26
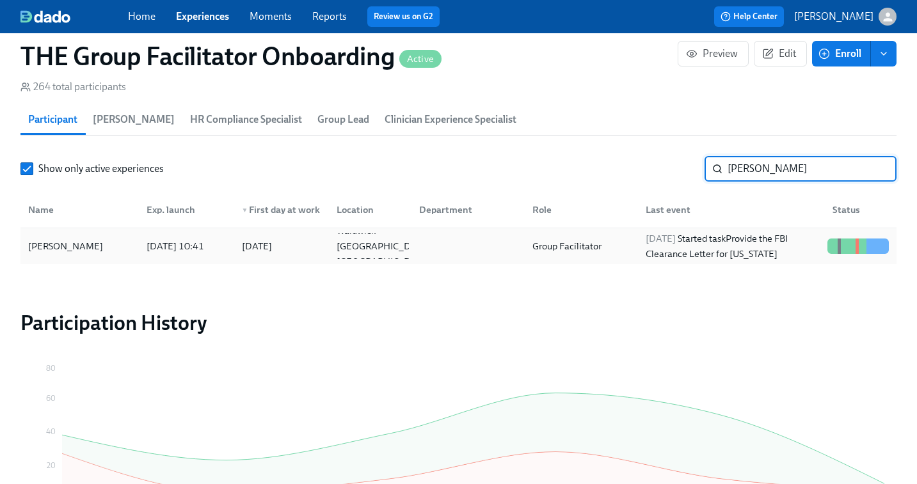
type input "melissa k"
click at [720, 245] on div "2025/10/07 Started task Provide the FBI Clearance Letter for Pennsylvania" at bounding box center [731, 246] width 182 height 31
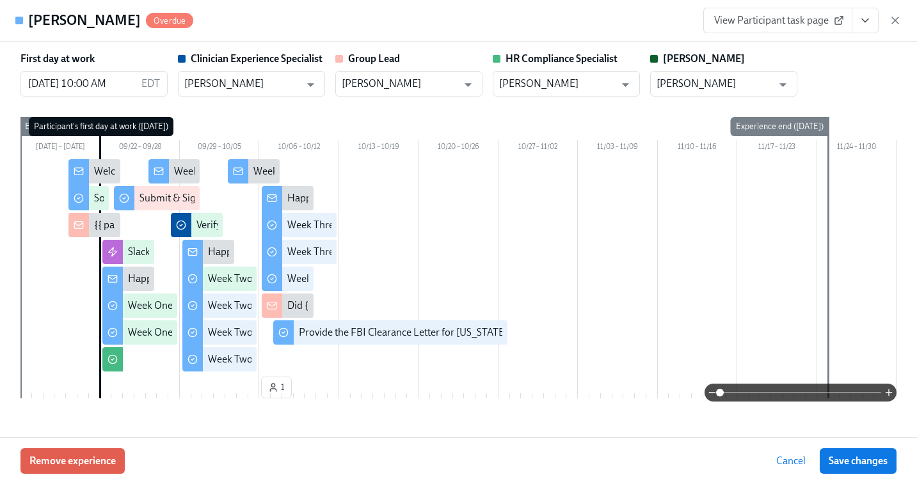
click at [756, 20] on span "View Participant task page" at bounding box center [777, 20] width 127 height 13
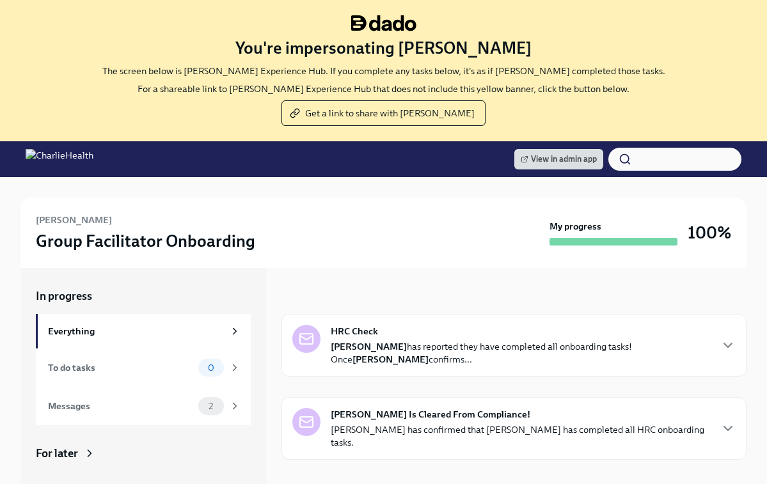
scroll to position [266, 0]
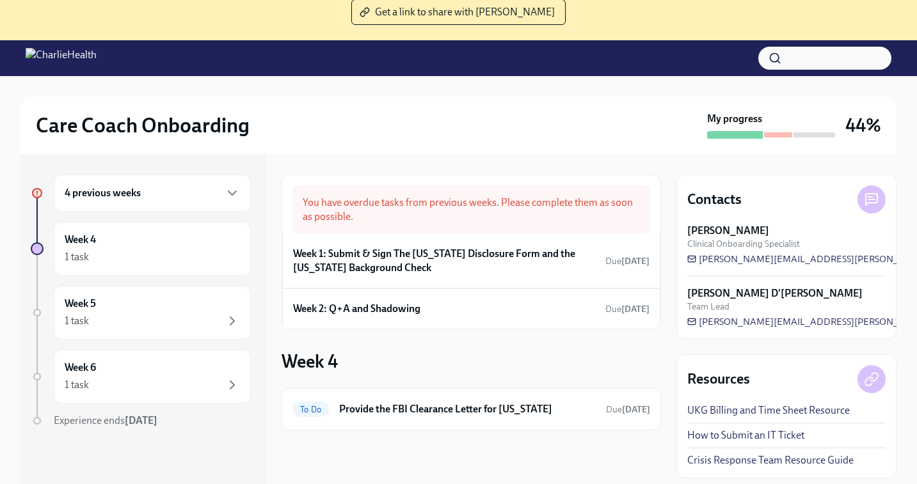
scroll to position [131, 0]
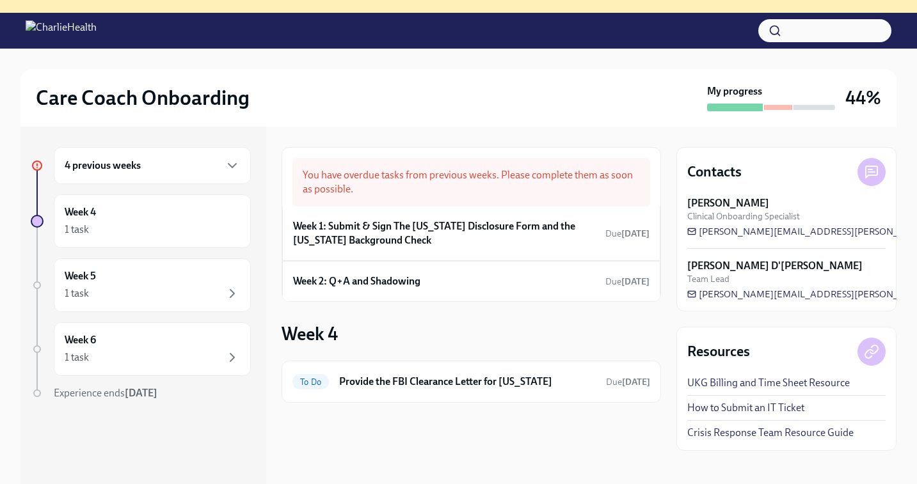
click at [144, 164] on div "4 previous weeks" at bounding box center [152, 165] width 175 height 15
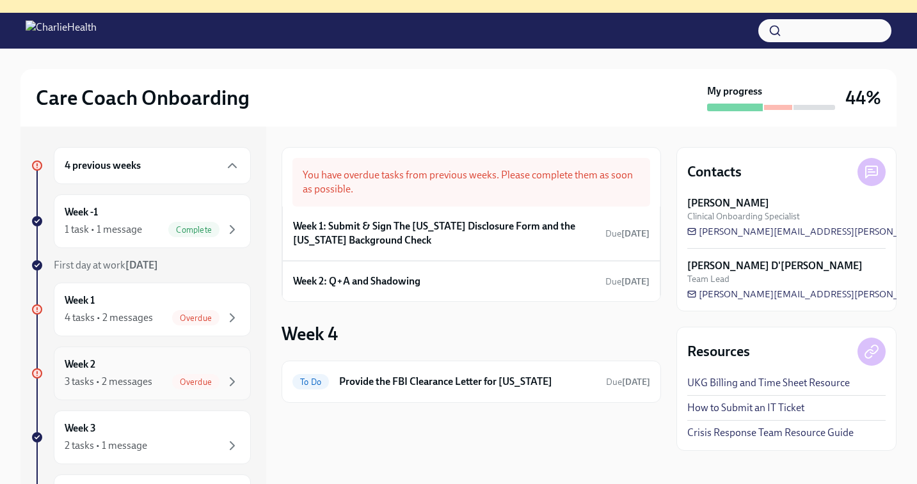
click at [124, 369] on div "Week 2 3 tasks • 2 messages Overdue" at bounding box center [152, 374] width 175 height 32
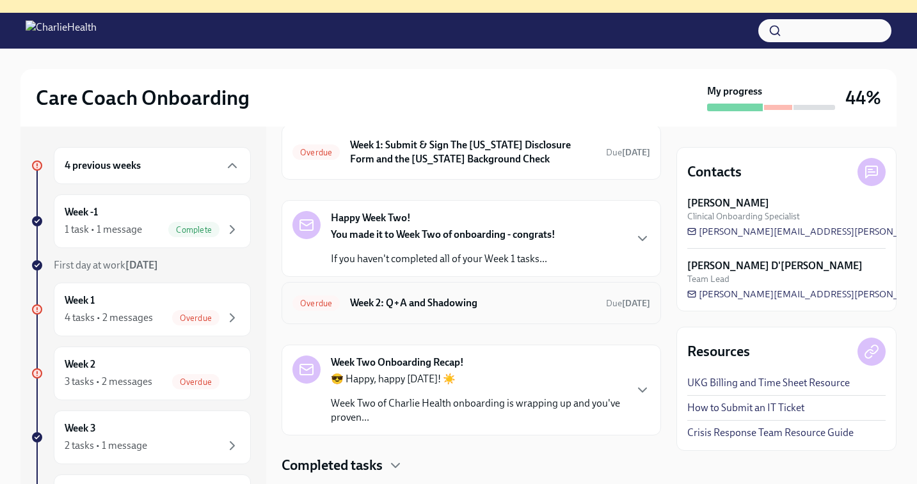
scroll to position [93, 0]
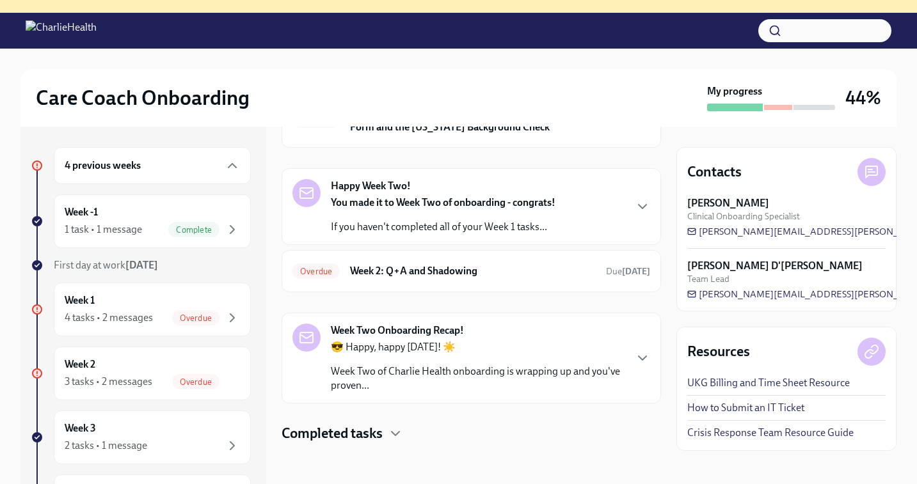
click at [347, 438] on h4 "Completed tasks" at bounding box center [331, 433] width 101 height 19
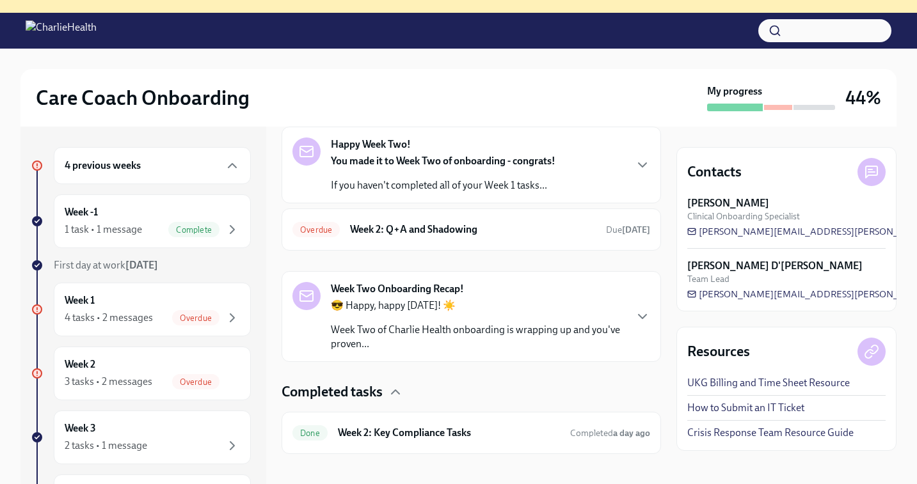
scroll to position [145, 0]
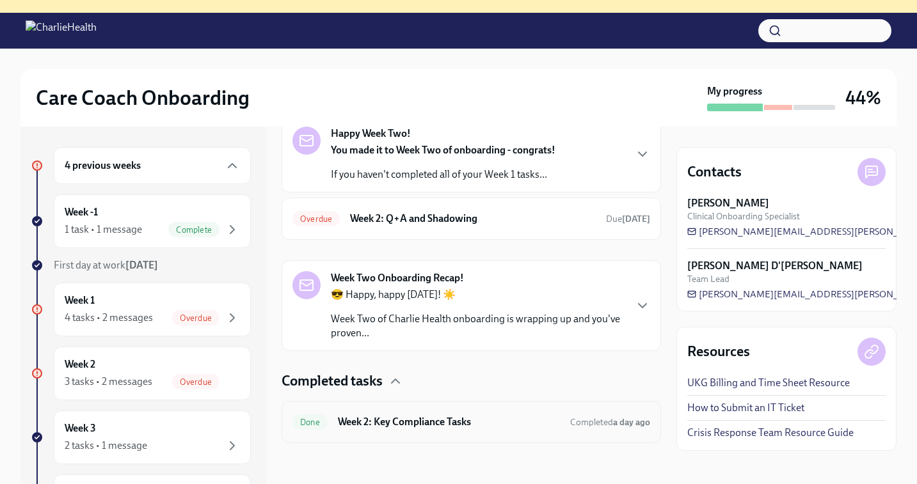
click at [425, 422] on h6 "Week 2: Key Compliance Tasks" at bounding box center [449, 422] width 222 height 14
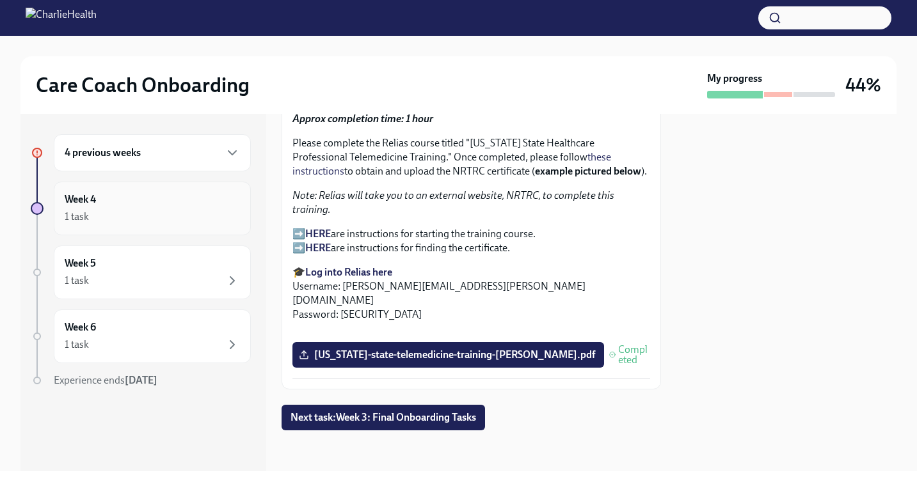
scroll to position [1782, 0]
click at [127, 157] on h6 "4 previous weeks" at bounding box center [103, 153] width 76 height 14
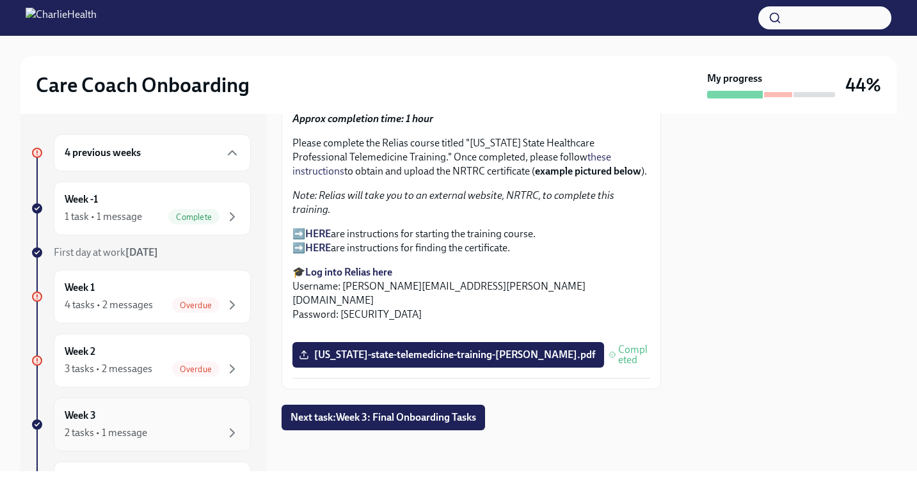
click at [137, 412] on div "Week 3 2 tasks • 1 message" at bounding box center [152, 425] width 175 height 32
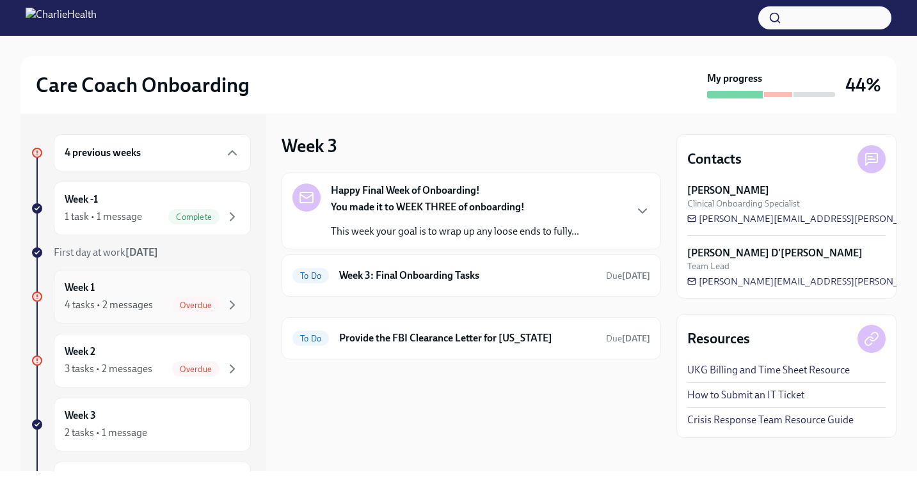
click at [131, 294] on div "Week 1 4 tasks • 2 messages Overdue" at bounding box center [152, 297] width 175 height 32
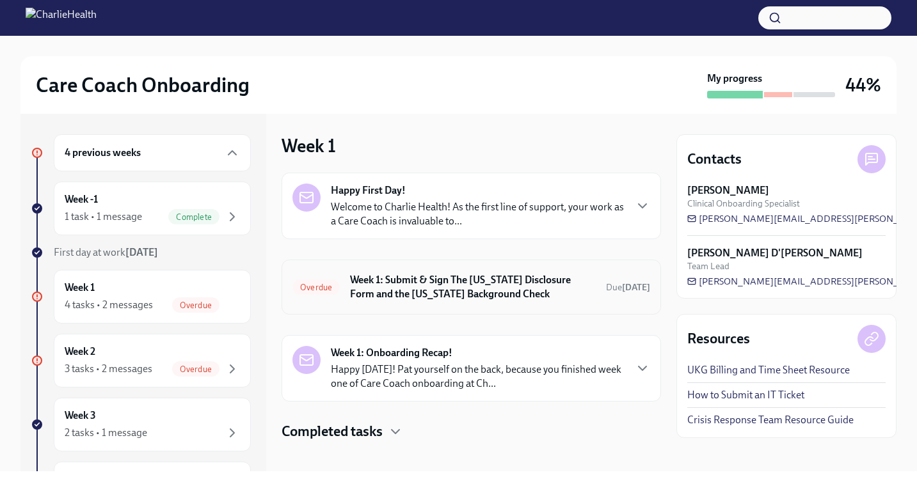
click at [410, 285] on h6 "Week 1: Submit & Sign The Utah Disclosure Form and the Louisiana Background Che…" at bounding box center [473, 287] width 246 height 28
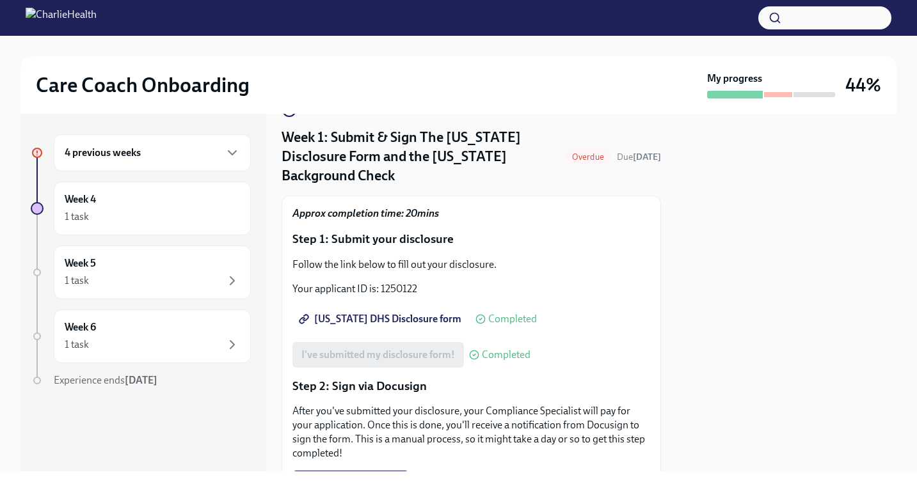
scroll to position [31, 0]
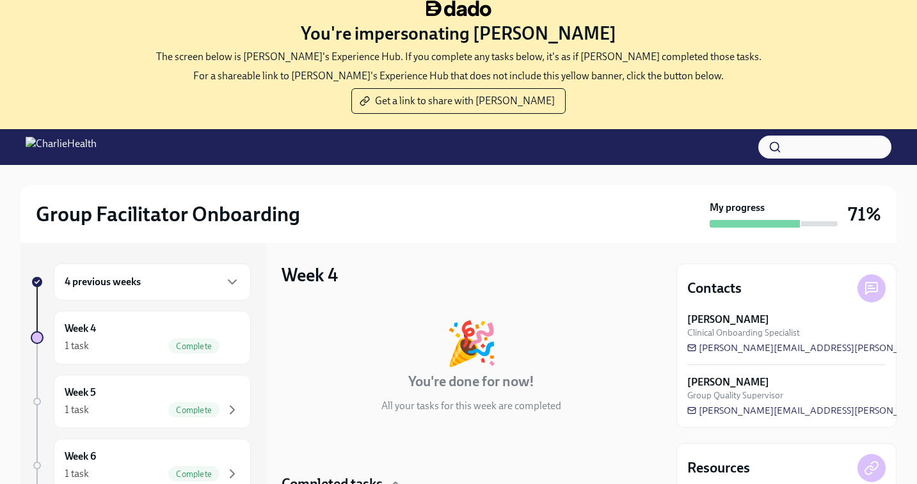
scroll to position [10, 0]
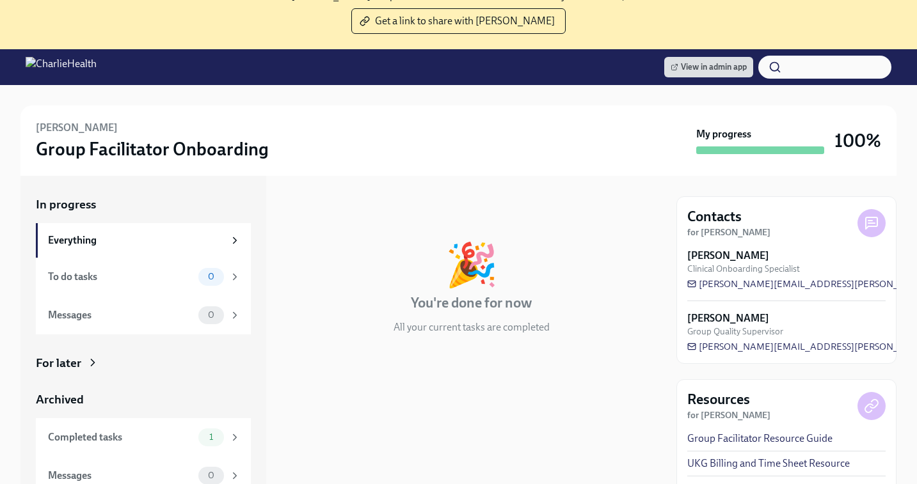
scroll to position [144, 0]
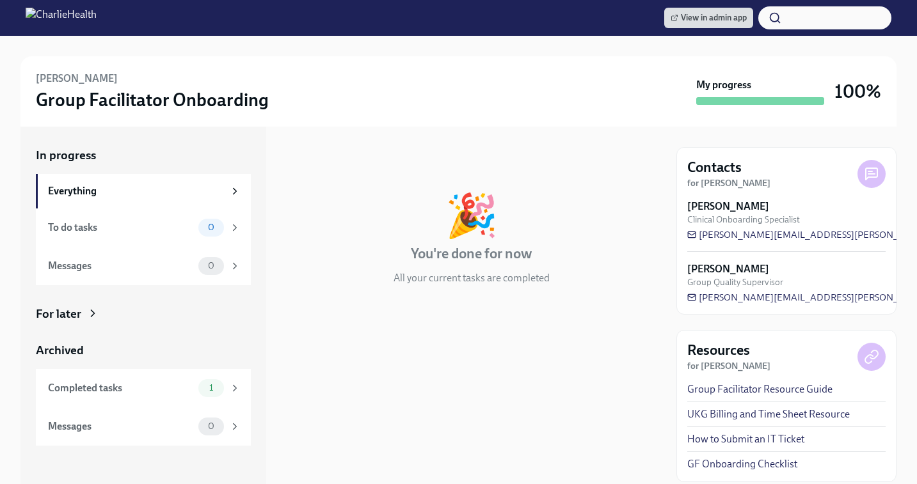
click at [81, 317] on div "For later" at bounding box center [143, 314] width 215 height 17
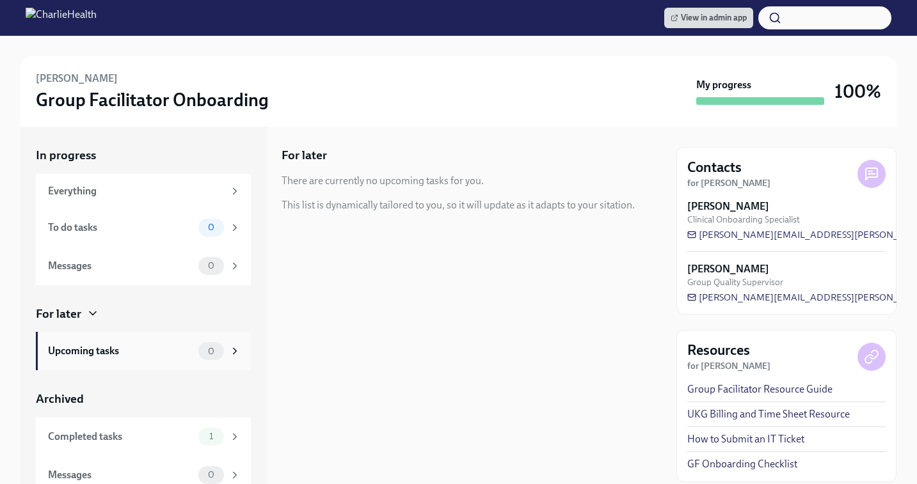
scroll to position [10, 0]
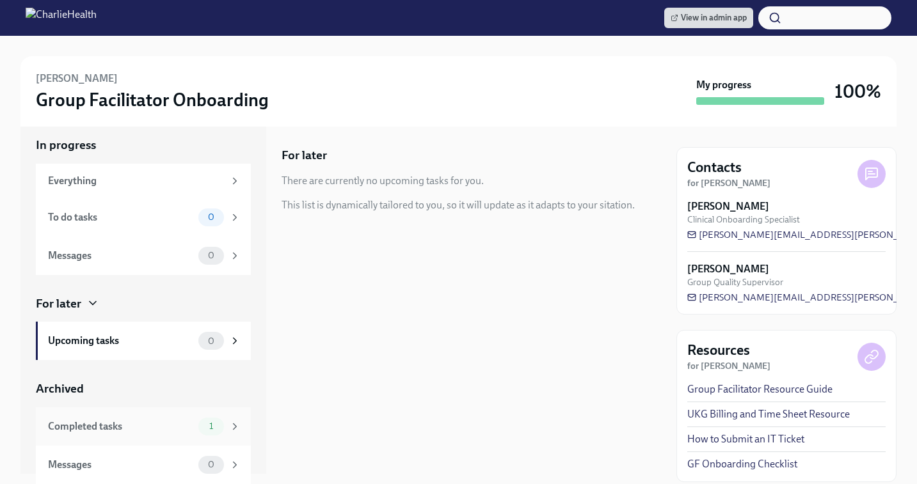
click at [143, 420] on div "Completed tasks" at bounding box center [120, 427] width 145 height 14
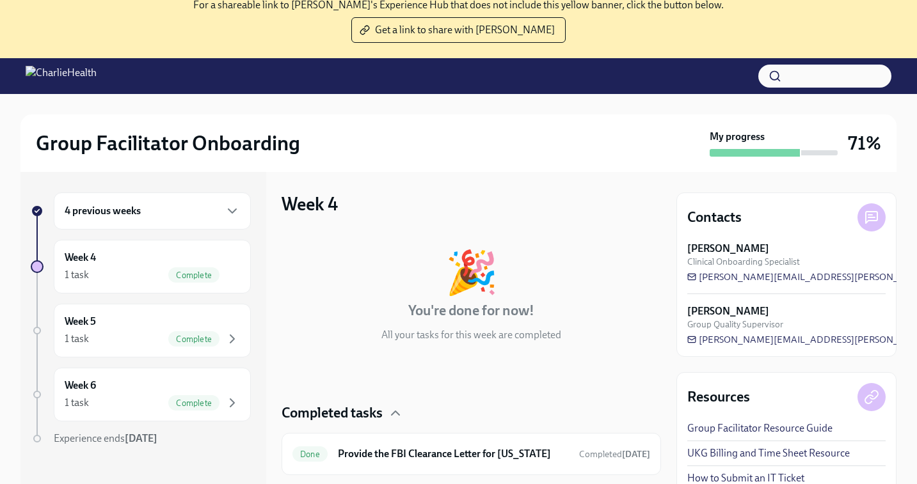
scroll to position [131, 0]
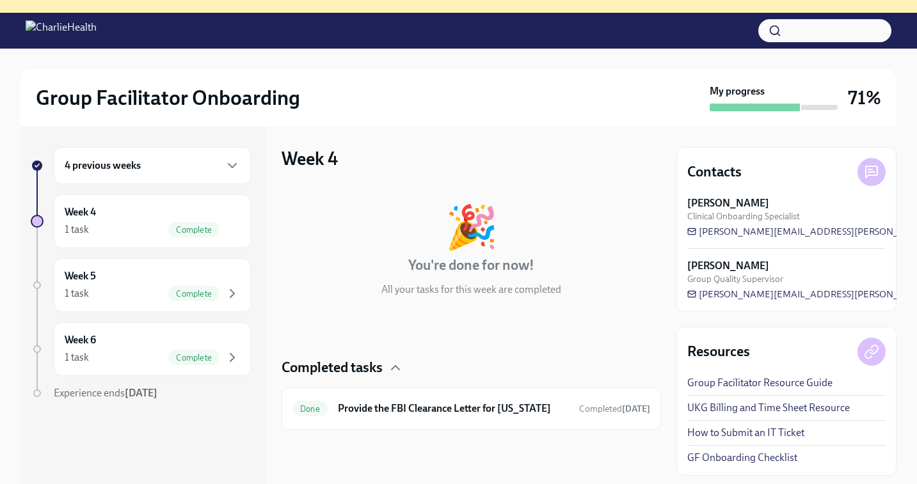
click at [145, 161] on div "4 previous weeks" at bounding box center [152, 165] width 175 height 15
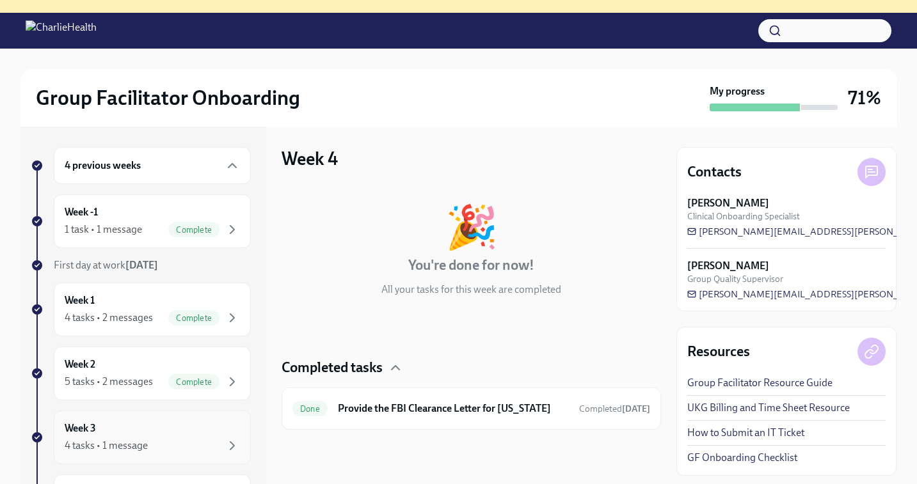
click at [139, 431] on div "Week 3 4 tasks • 1 message" at bounding box center [152, 438] width 175 height 32
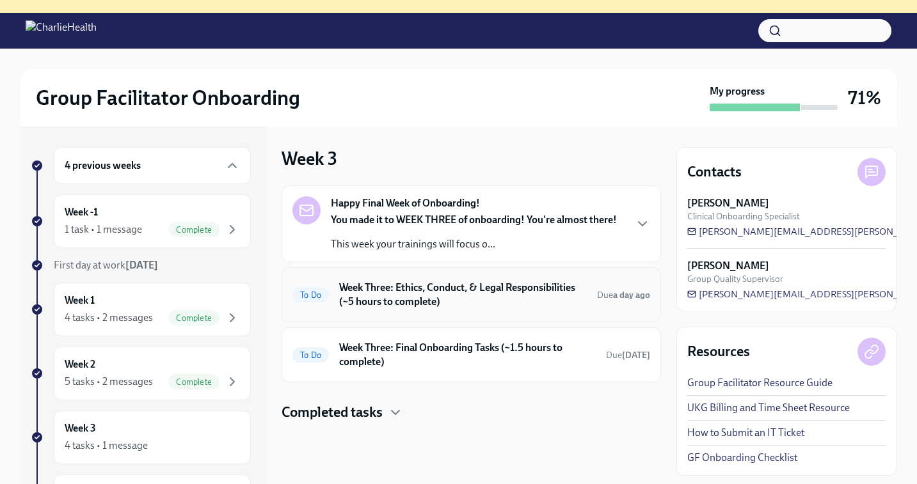
click at [416, 297] on h6 "Week Three: Ethics, Conduct, & Legal Responsibilities (~5 hours to complete)" at bounding box center [463, 295] width 248 height 28
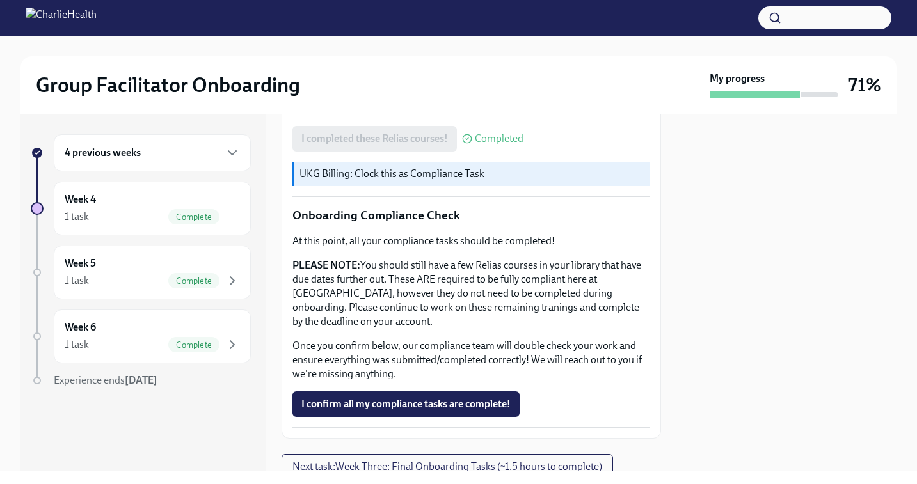
scroll to position [712, 0]
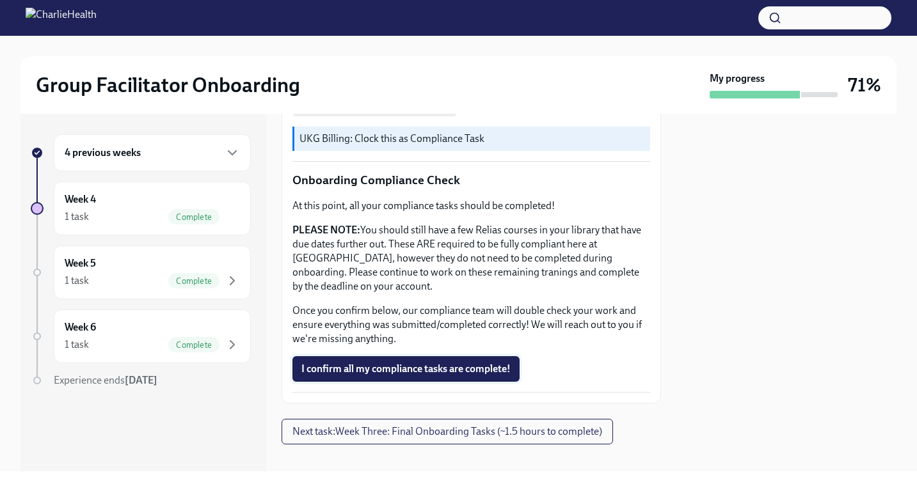
click at [388, 363] on span "I confirm all my compliance tasks are complete!" at bounding box center [405, 369] width 209 height 13
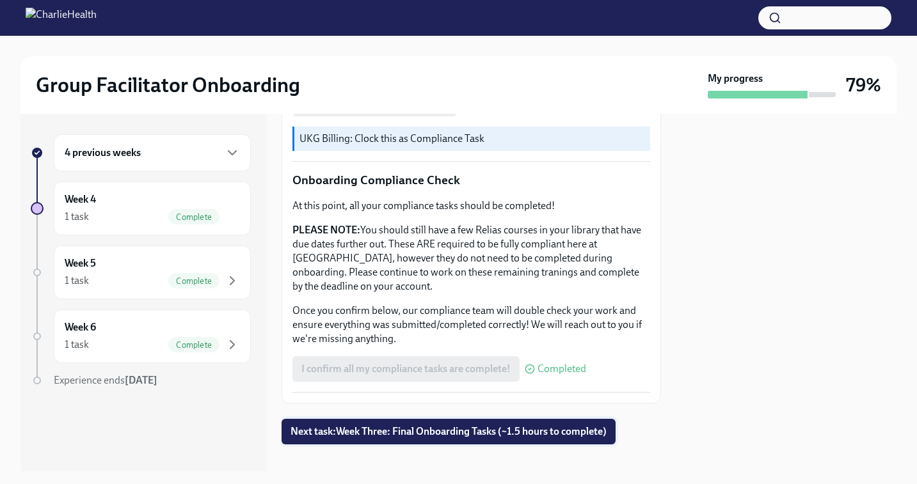
click at [388, 425] on span "Next task : Week Three: Final Onboarding Tasks (~1.5 hours to complete)" at bounding box center [448, 431] width 316 height 13
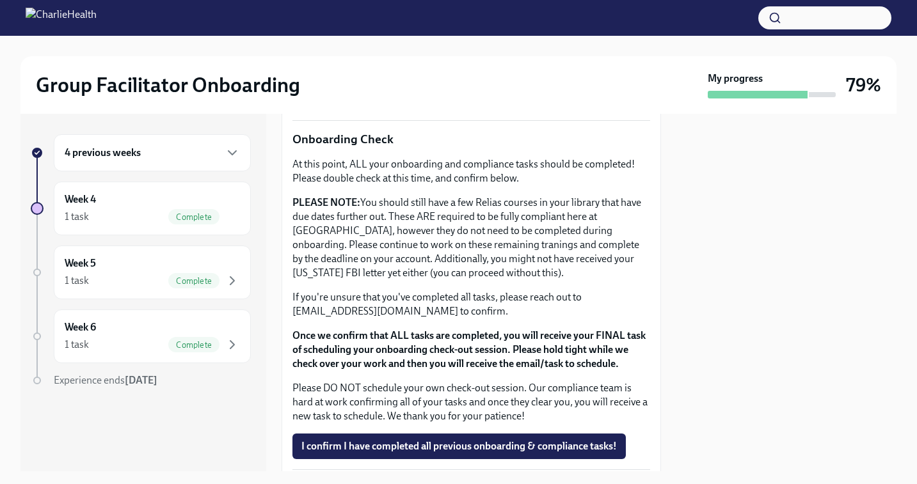
scroll to position [1084, 0]
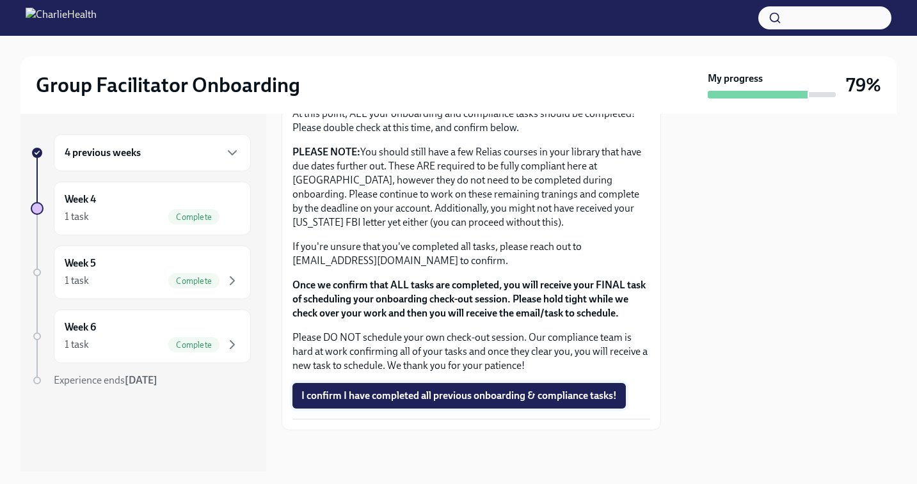
click at [383, 402] on button "I confirm I have completed all previous onboarding & compliance tasks!" at bounding box center [458, 396] width 333 height 26
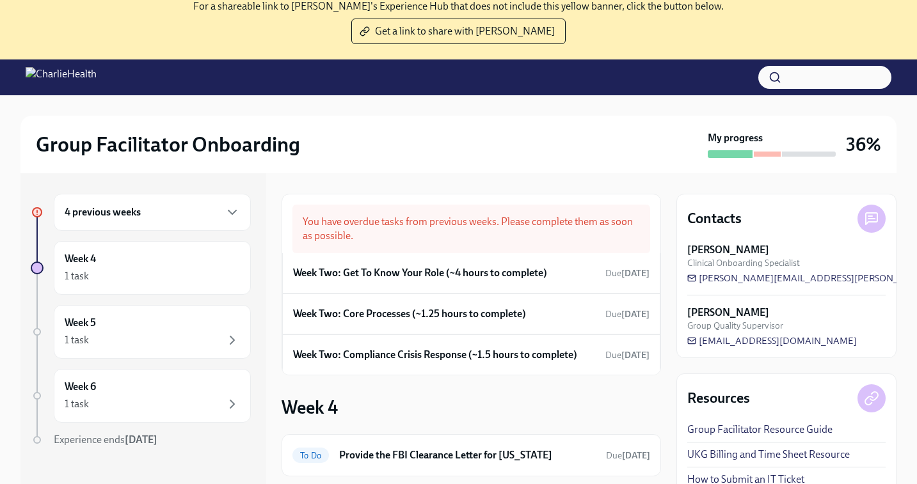
scroll to position [131, 0]
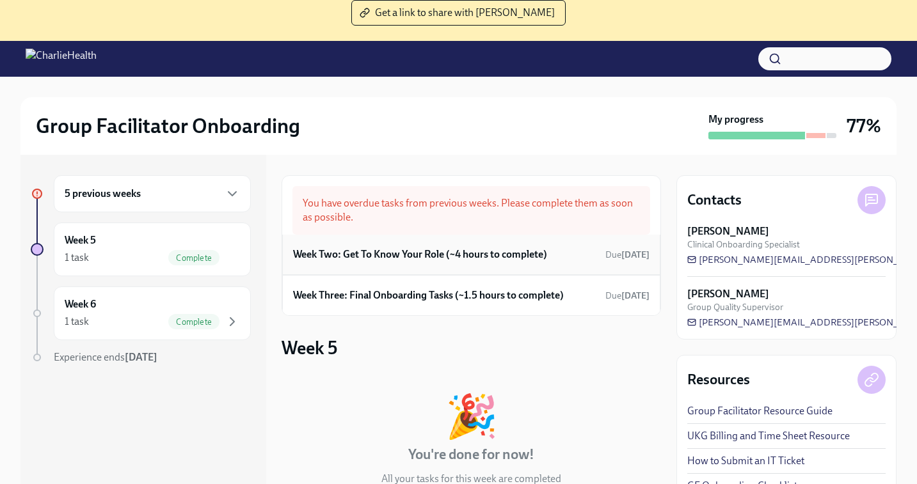
scroll to position [107, 0]
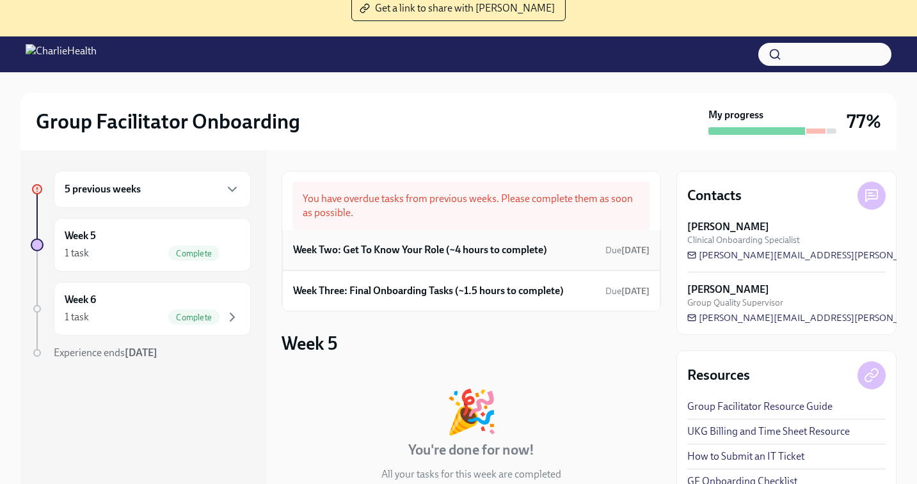
click at [454, 253] on h6 "Week Two: Get To Know Your Role (~4 hours to complete)" at bounding box center [420, 250] width 254 height 14
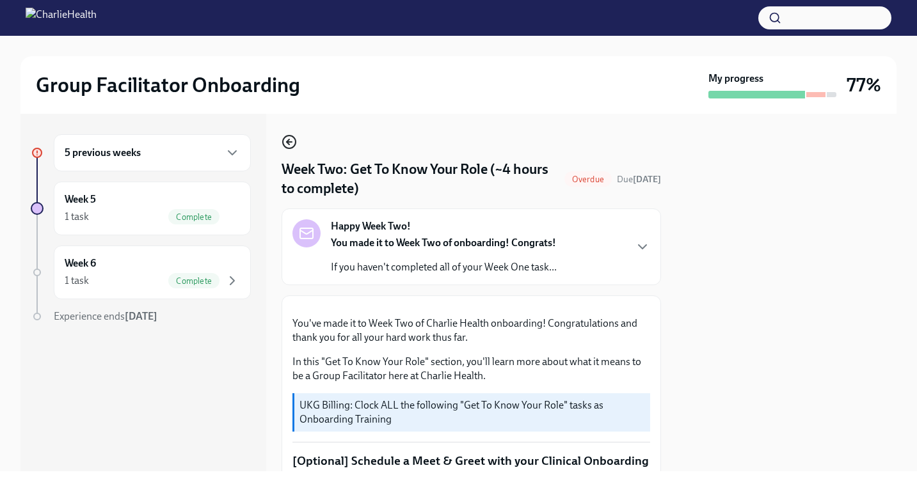
click at [290, 144] on icon "button" at bounding box center [288, 141] width 15 height 15
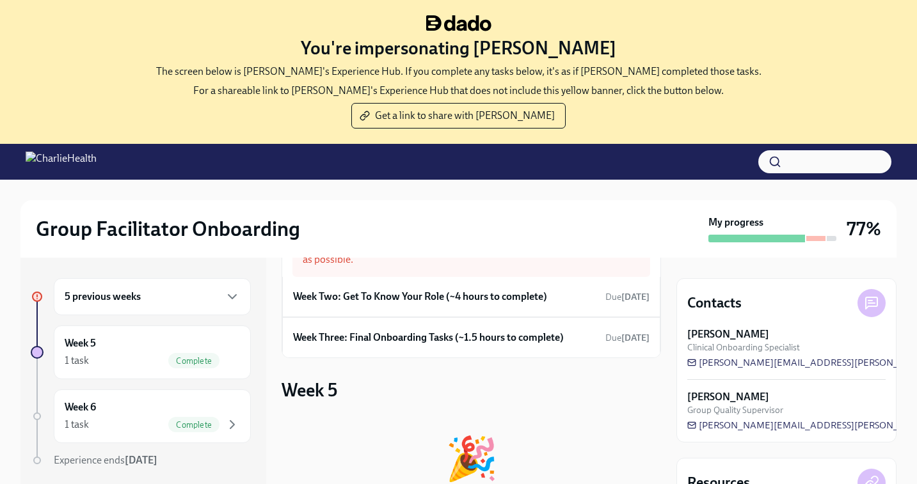
scroll to position [64, 0]
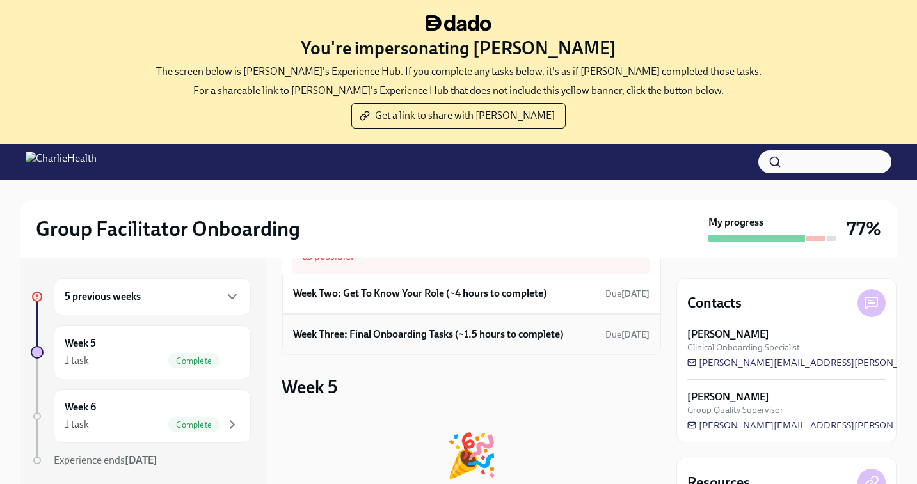
click at [436, 333] on h6 "Week Three: Final Onboarding Tasks (~1.5 hours to complete)" at bounding box center [428, 335] width 271 height 14
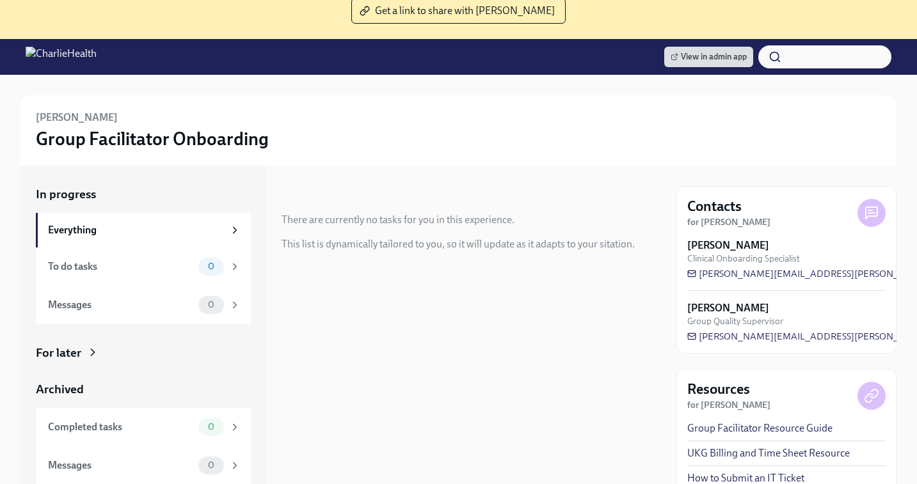
scroll to position [144, 0]
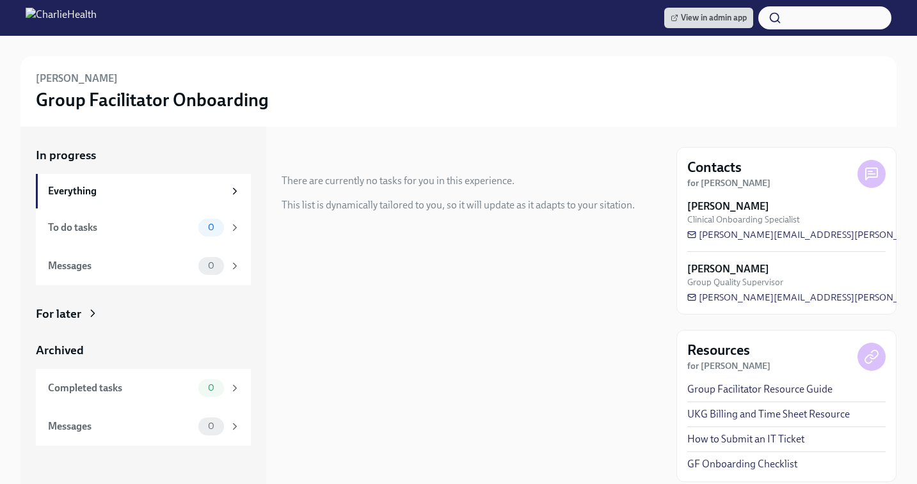
click at [77, 314] on div "For later" at bounding box center [58, 314] width 45 height 17
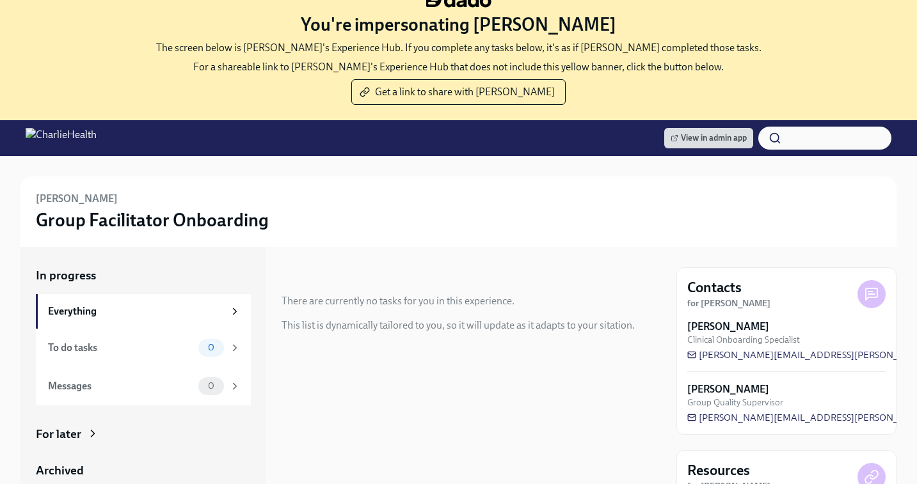
scroll to position [19, 0]
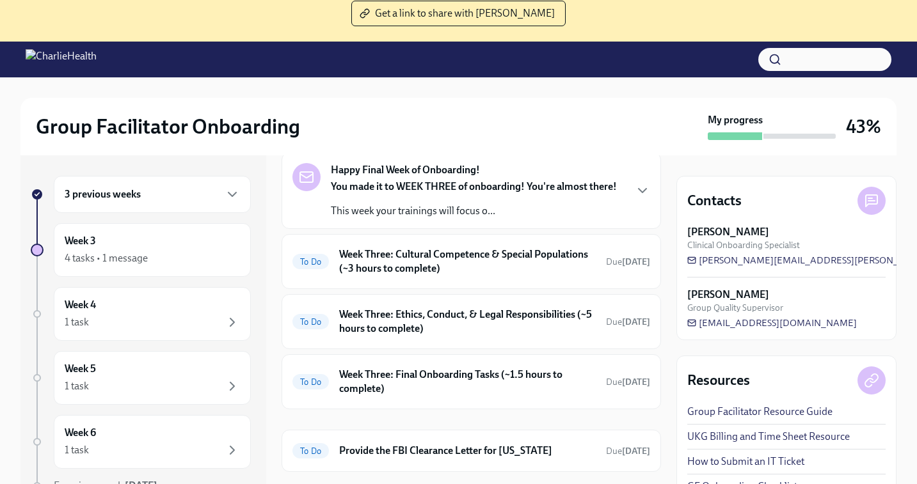
scroll to position [110, 0]
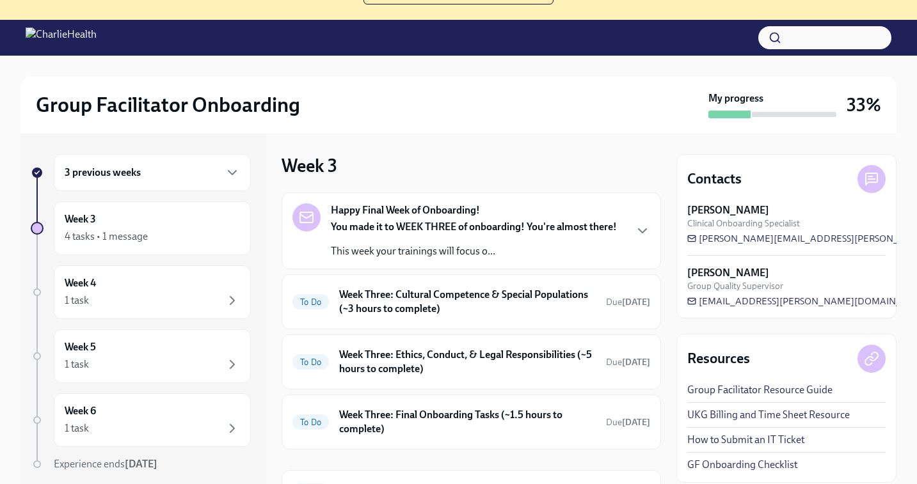
scroll to position [131, 0]
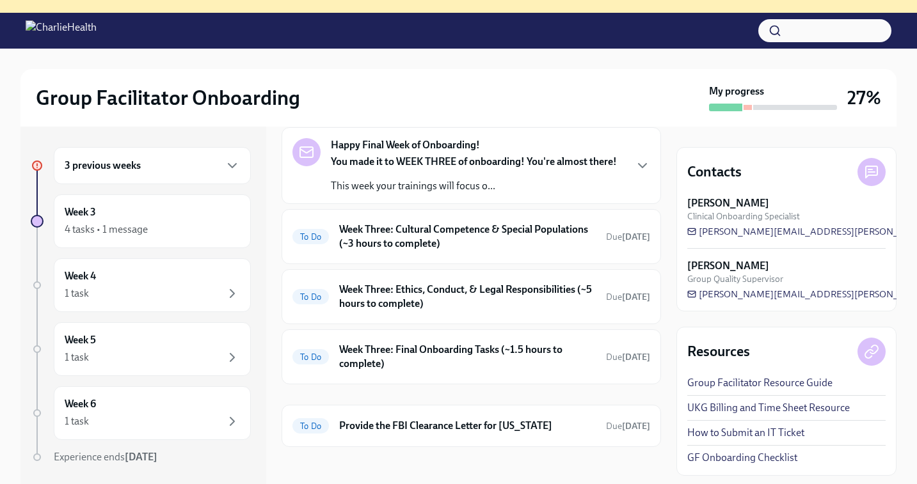
scroll to position [196, 0]
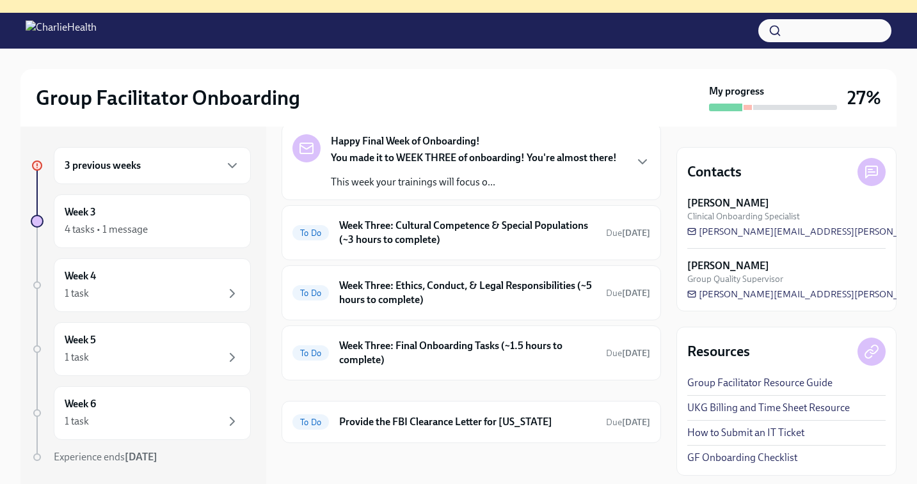
click at [133, 168] on h6 "3 previous weeks" at bounding box center [103, 166] width 76 height 14
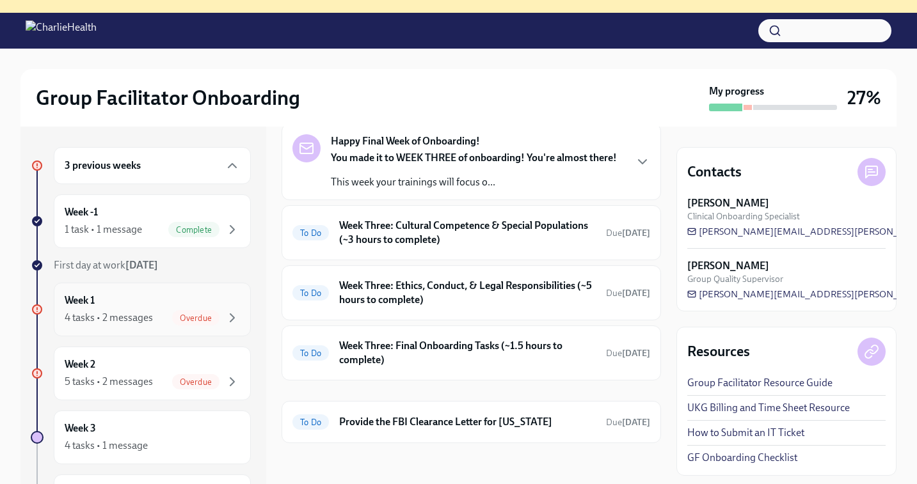
click at [141, 316] on div "4 tasks • 2 messages" at bounding box center [109, 318] width 88 height 14
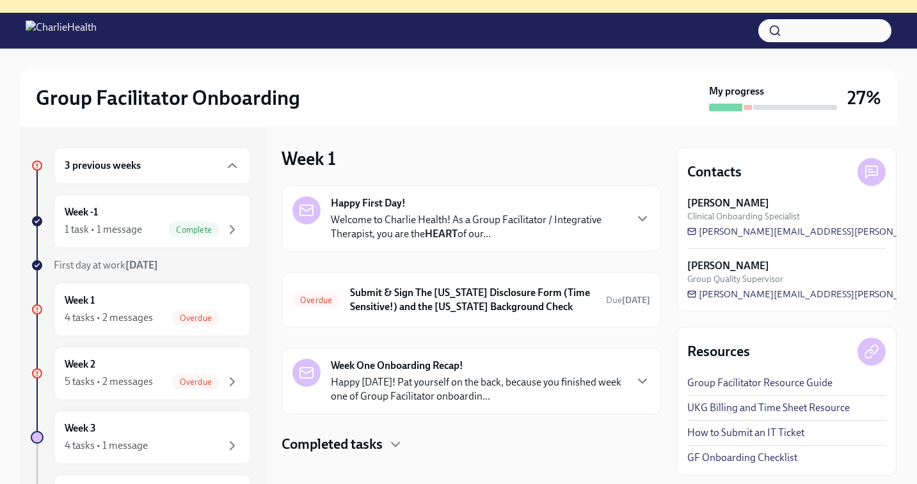
scroll to position [11, 0]
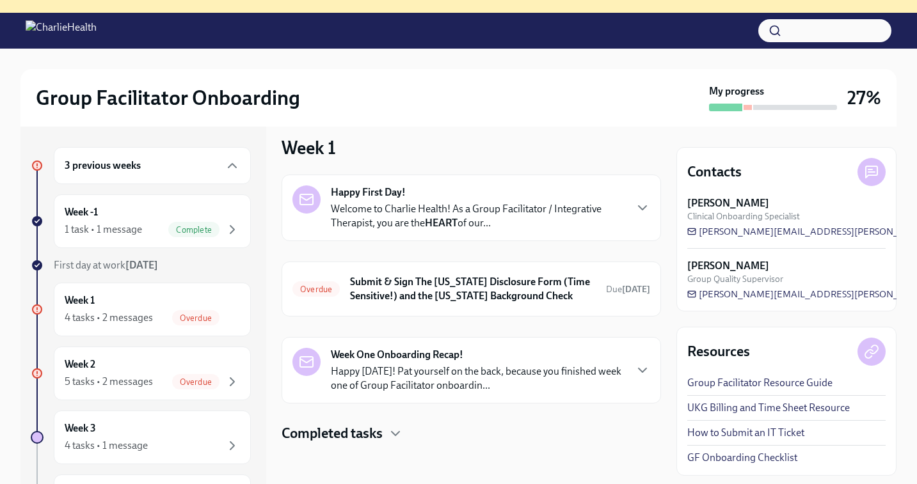
click at [349, 434] on h4 "Completed tasks" at bounding box center [331, 433] width 101 height 19
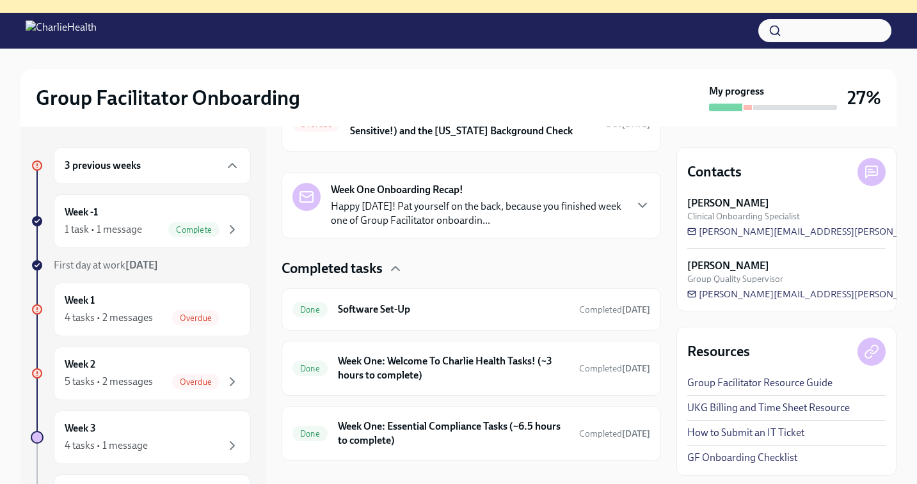
scroll to position [194, 0]
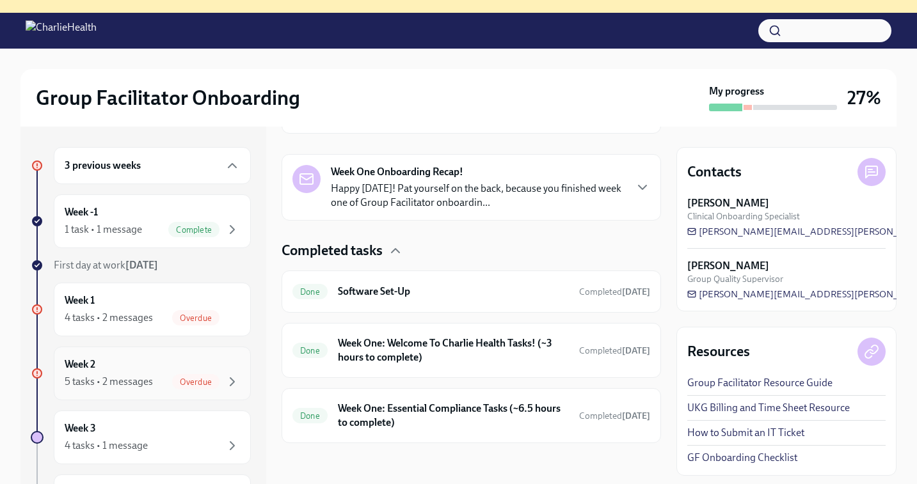
click at [129, 382] on div "5 tasks • 2 messages" at bounding box center [109, 382] width 88 height 14
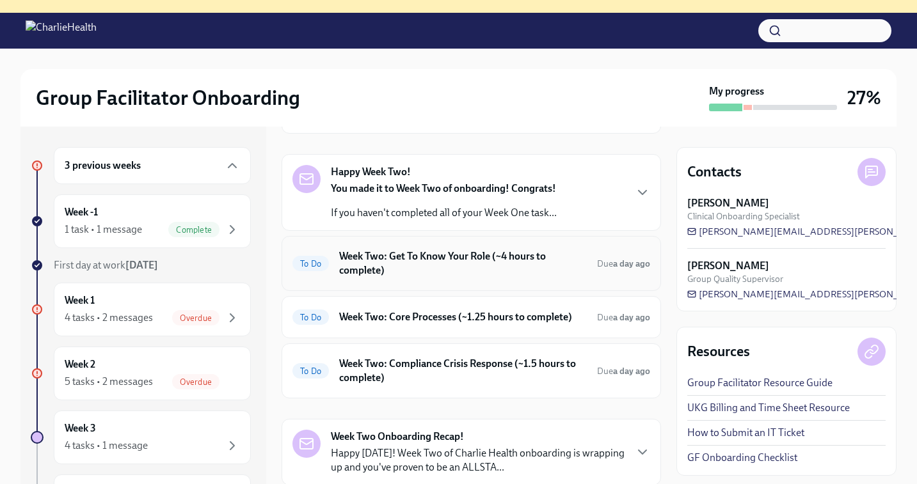
click at [436, 272] on h6 "Week Two: Get To Know Your Role (~4 hours to complete)" at bounding box center [463, 263] width 248 height 28
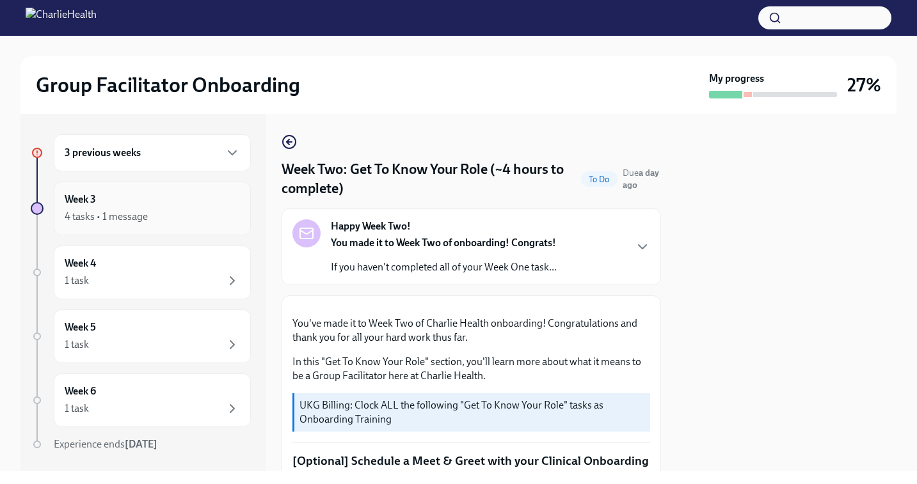
click at [116, 209] on div "Week 3 4 tasks • 1 message" at bounding box center [152, 209] width 175 height 32
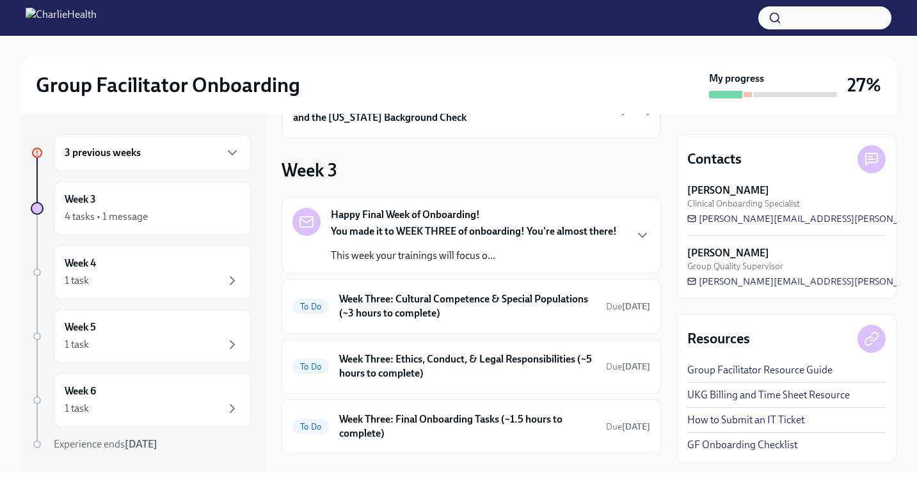
scroll to position [196, 0]
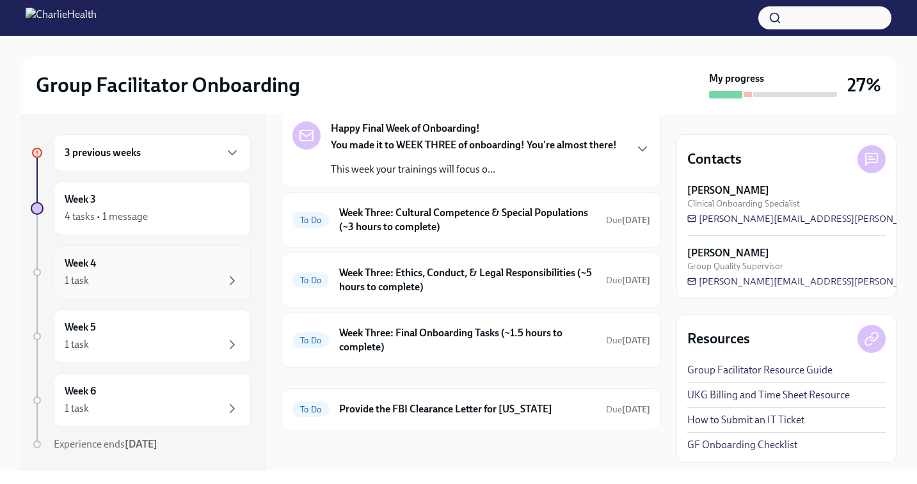
click at [113, 269] on div "Week 4 1 task" at bounding box center [152, 273] width 175 height 32
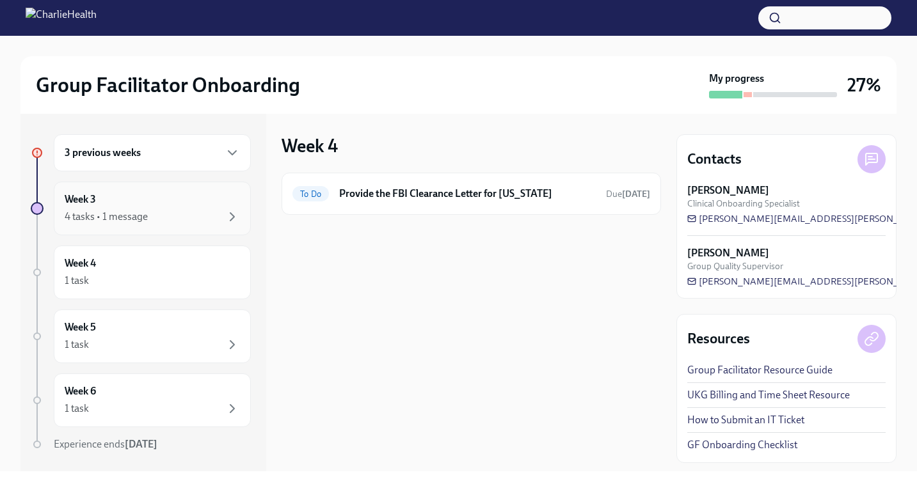
click at [113, 196] on div "Week 3 4 tasks • 1 message" at bounding box center [152, 209] width 175 height 32
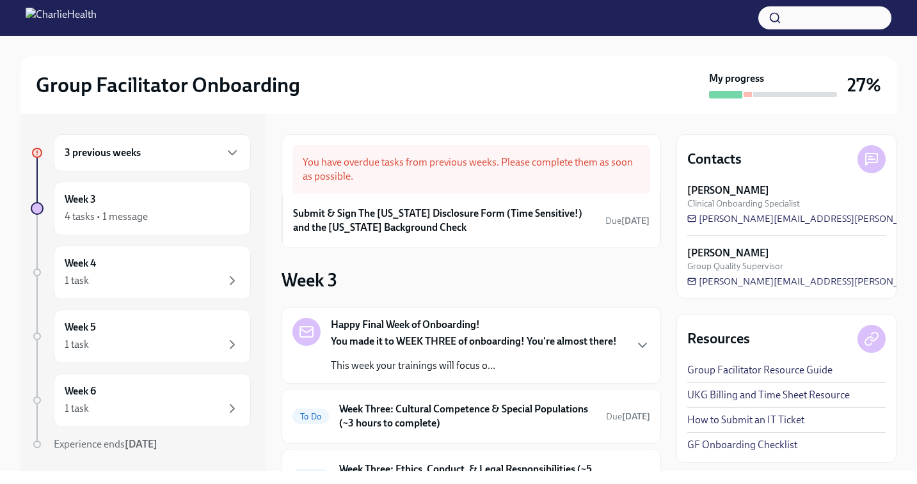
click at [113, 157] on h6 "3 previous weeks" at bounding box center [103, 153] width 76 height 14
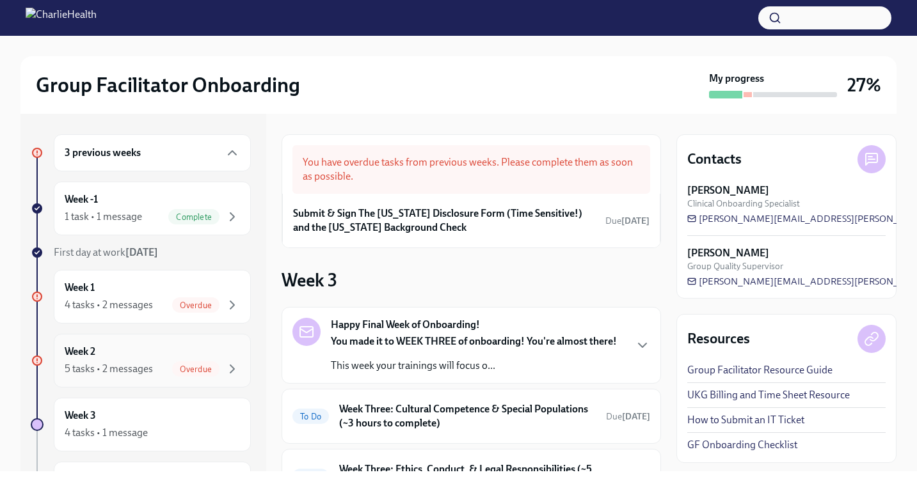
click at [116, 339] on div "Week 2 5 tasks • 2 messages Overdue" at bounding box center [152, 361] width 197 height 54
